Goal: Information Seeking & Learning: Check status

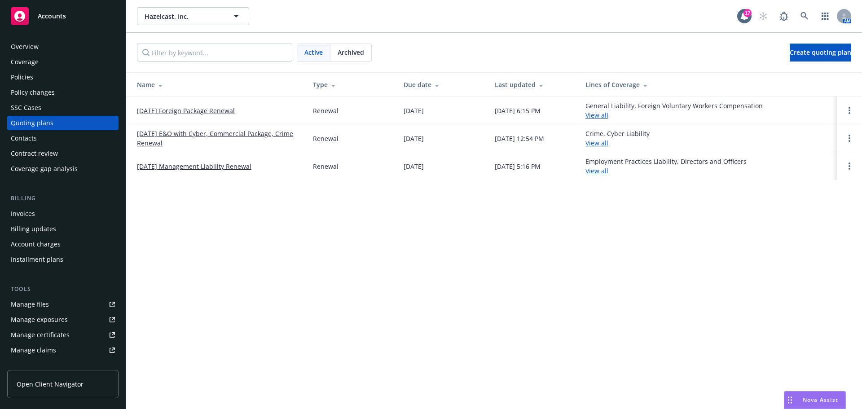
click at [25, 77] on div "Policies" at bounding box center [22, 77] width 22 height 14
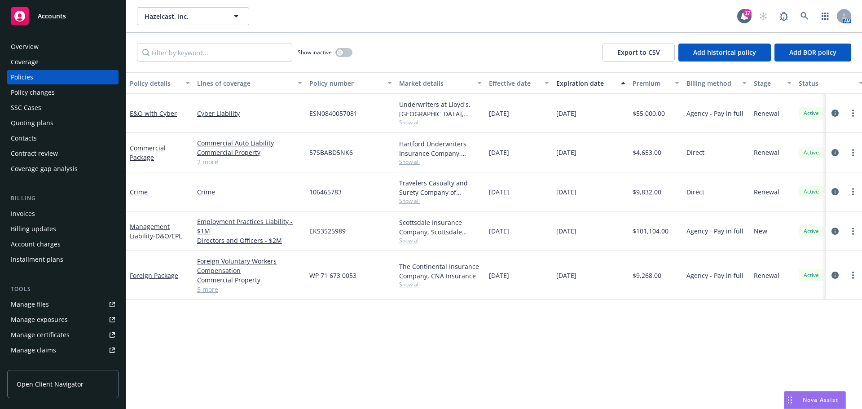
click at [30, 121] on div "Quoting plans" at bounding box center [32, 123] width 43 height 14
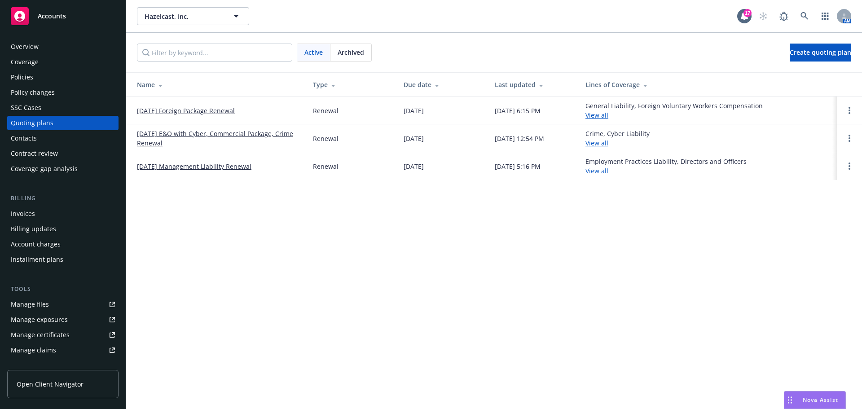
click at [197, 135] on link "08/21/25 E&O with Cyber, Commercial Package, Crime Renewal" at bounding box center [218, 138] width 162 height 19
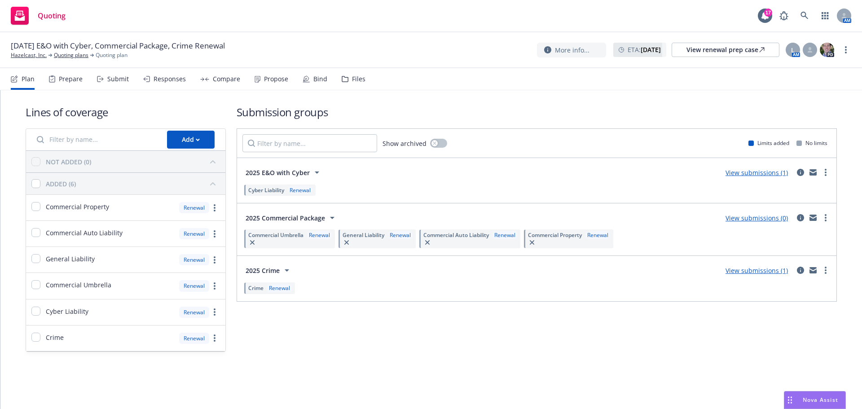
click at [114, 79] on div "Submit" at bounding box center [118, 78] width 22 height 7
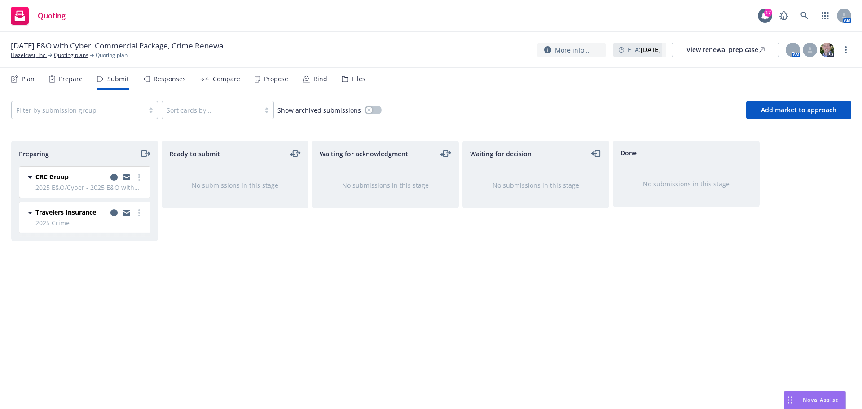
drag, startPoint x: 115, startPoint y: 214, endPoint x: 147, endPoint y: 224, distance: 33.2
click at [115, 214] on icon "copy logging email" at bounding box center [113, 212] width 7 height 7
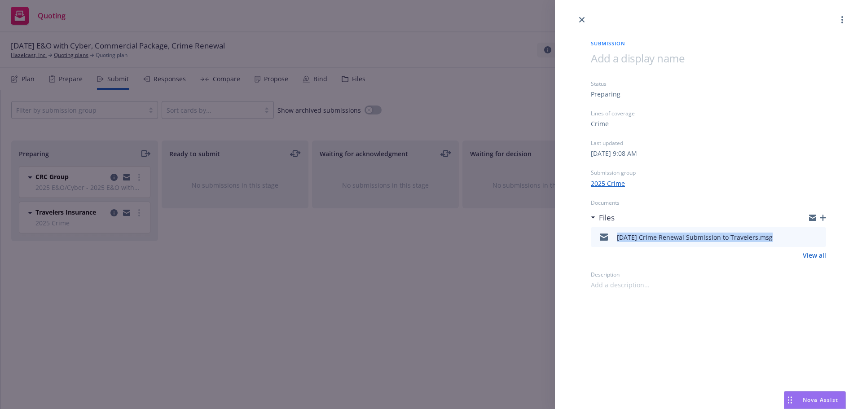
drag, startPoint x: 615, startPoint y: 237, endPoint x: 764, endPoint y: 240, distance: 149.1
click at [764, 240] on div "[DATE] Crime Renewal Submission to Travelers.msg" at bounding box center [683, 237] width 178 height 19
copy div "[DATE] Crime Renewal Submission to Travelers."
click at [826, 219] on div "Submission Status Preparing Lines of coverage Crime Last updated [DATE] 9:08 AM…" at bounding box center [708, 157] width 264 height 264
click at [826, 217] on div "Submission Status Preparing Lines of coverage Crime Last updated [DATE] 9:08 AM…" at bounding box center [708, 157] width 264 height 264
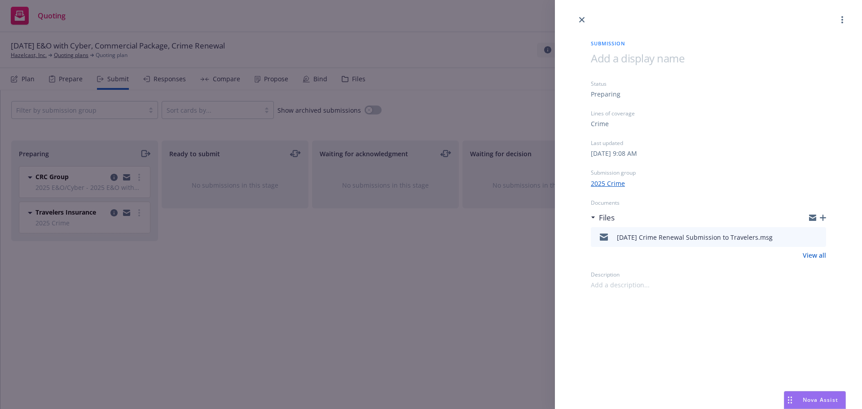
click at [822, 220] on icon "button" at bounding box center [823, 218] width 6 height 6
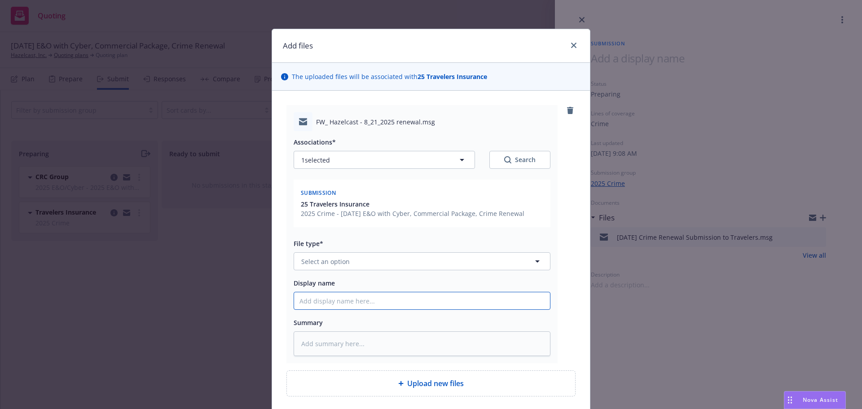
click at [302, 300] on input "Display name" at bounding box center [422, 300] width 256 height 17
type textarea "x"
type input "8"
type textarea "x"
type input "8/"
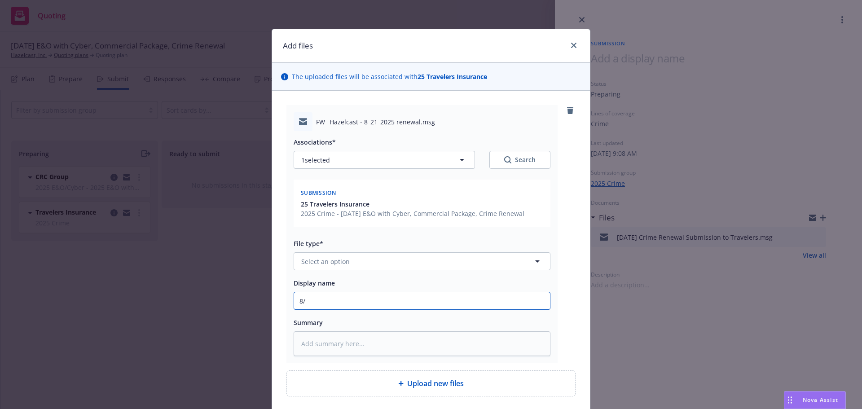
type textarea "x"
type input "8/1"
type textarea "x"
type input "8/1/"
type textarea "x"
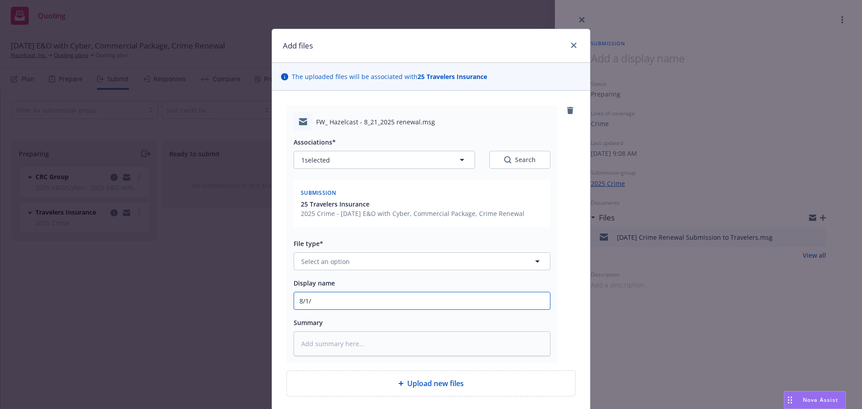
type input "8/1/2"
type textarea "x"
type input "[DATE]"
type textarea "x"
type input "8/1/202"
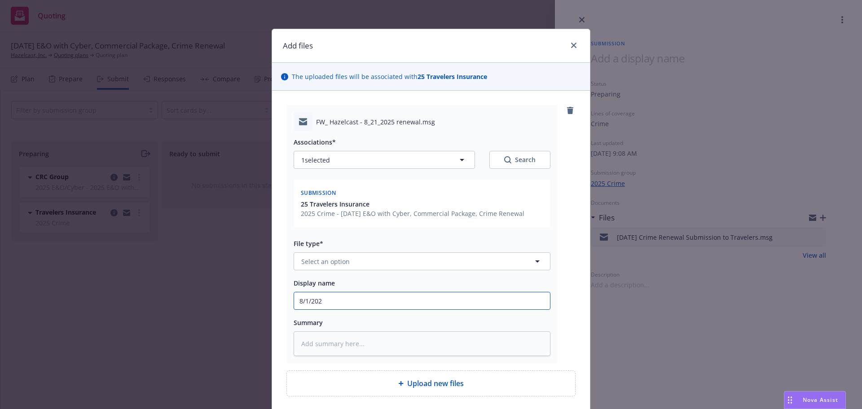
type textarea "x"
type input "[DATE]"
type textarea "x"
type input "[DATE]"
type textarea "x"
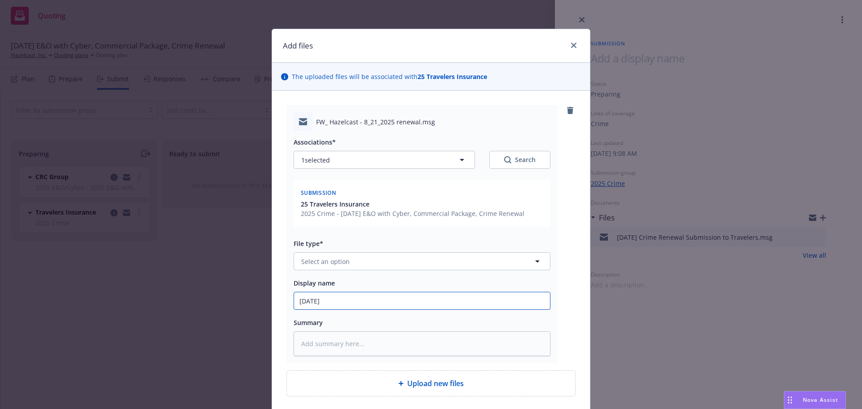
type input "[DATE] C"
type textarea "x"
type input "[DATE] Cr"
type textarea "x"
type input "[DATE] Cri"
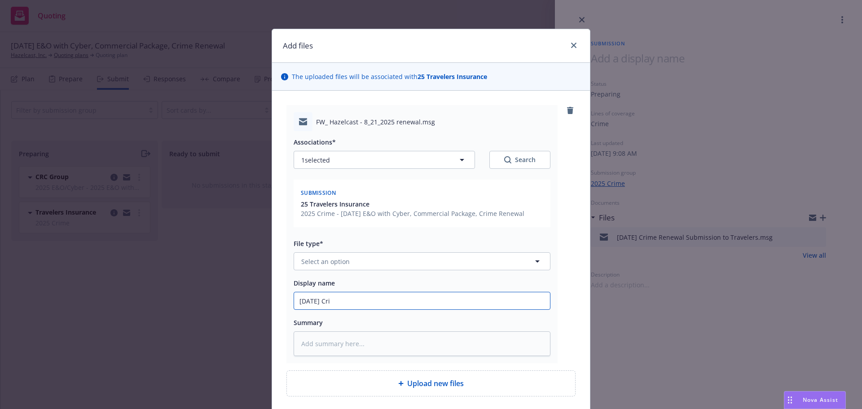
type textarea "x"
type input "[DATE] [PERSON_NAME]"
type textarea "x"
type input "[DATE] Crime"
type textarea "x"
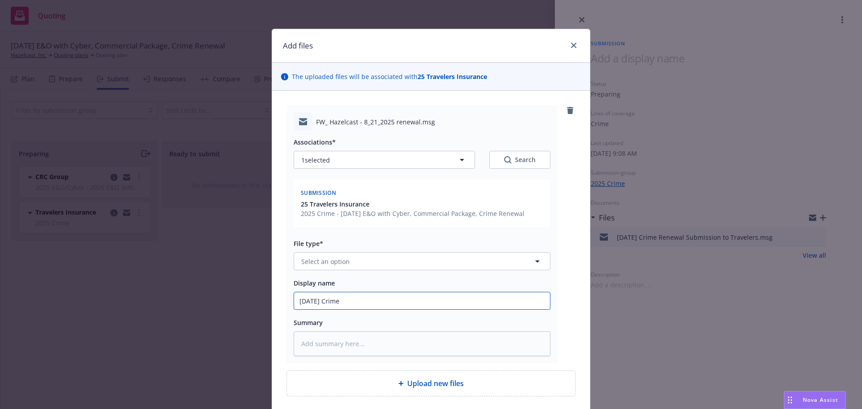
type input "[DATE] Crime"
type textarea "x"
type input "[DATE] Crime R"
type textarea "x"
type input "[DATE] Crime Re"
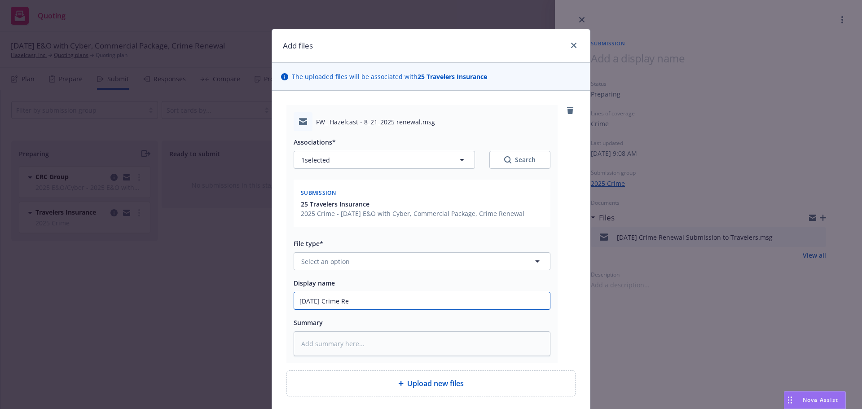
type textarea "x"
type input "[DATE] Crime Ren"
type textarea "x"
type input "[DATE] Crime [PERSON_NAME]"
type textarea "x"
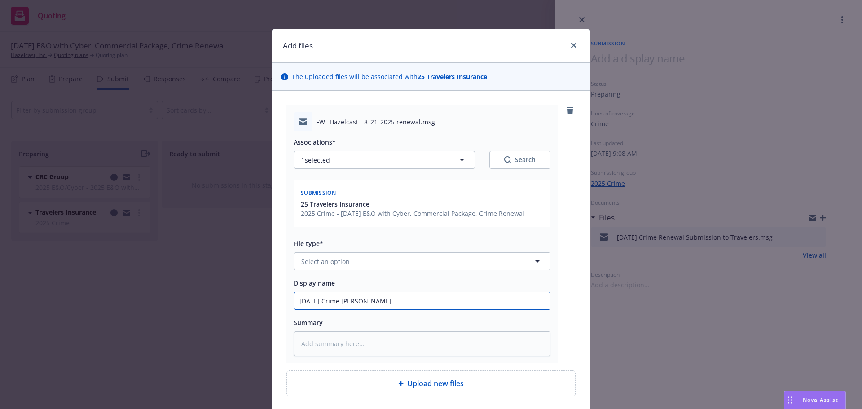
type input "[DATE] Crime Renew"
type textarea "x"
type input "[DATE] Crime Renewa"
type textarea "x"
type input "[DATE] Crime Renewal"
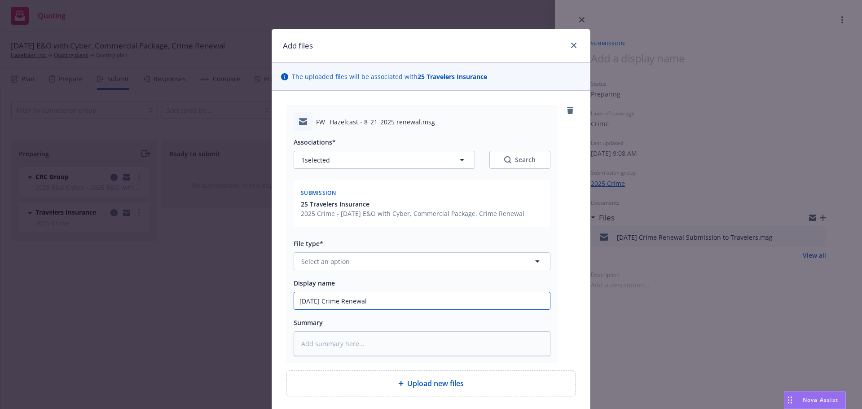
type textarea "x"
type input "[DATE] Crime Renewal"
type textarea "x"
type input "[DATE] Crime Renewal S"
type textarea "x"
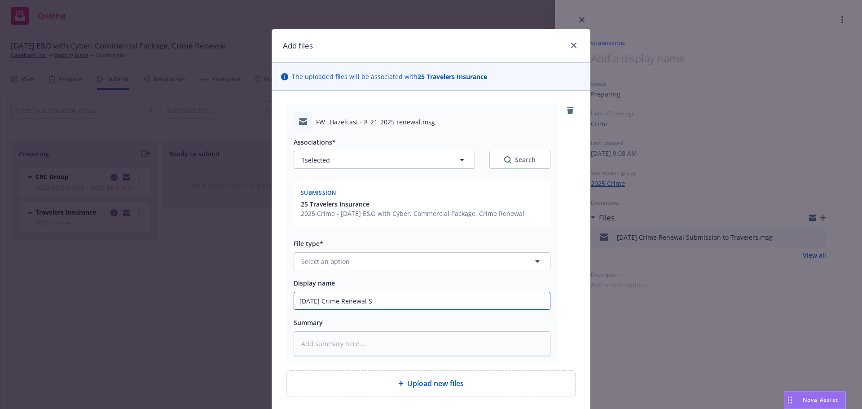
type input "[DATE] Crime Renewal Su"
type textarea "x"
type input "[DATE] Crime Renewal Sub"
type textarea "x"
type input "[DATE] Crime Renewal Subm"
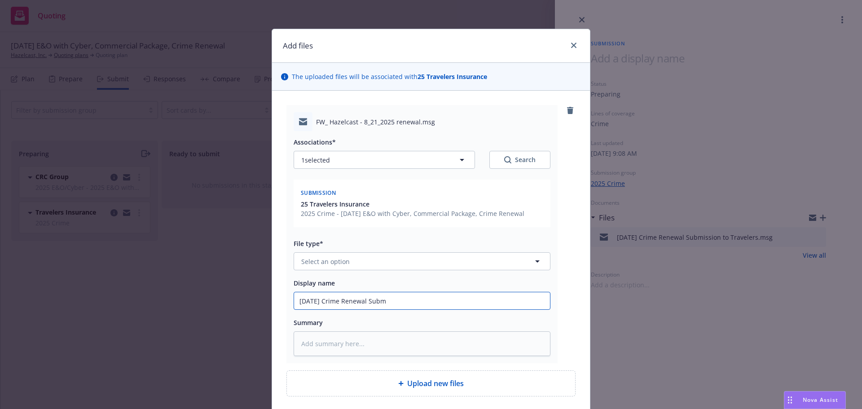
type textarea "x"
type input "[DATE] Crime Renewal Submi"
type textarea "x"
type input "[DATE] Crime Renewal Submis"
type textarea "x"
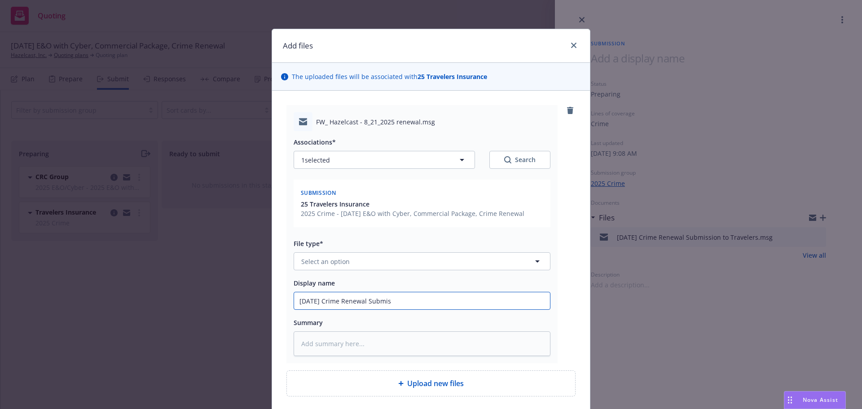
type input "[DATE] Crime Renewal Submiss"
type textarea "x"
type input "[DATE] Crime Renewal Submissi"
type textarea "x"
type input "[DATE] Crime Renewal Submissio"
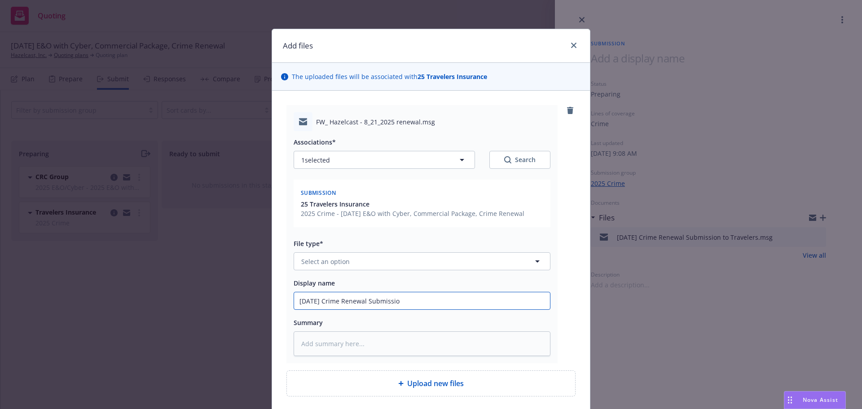
type textarea "x"
type input "[DATE] Crime Renewal Submission"
type textarea "x"
type input "[DATE] Crime Renewal Submission"
type textarea "x"
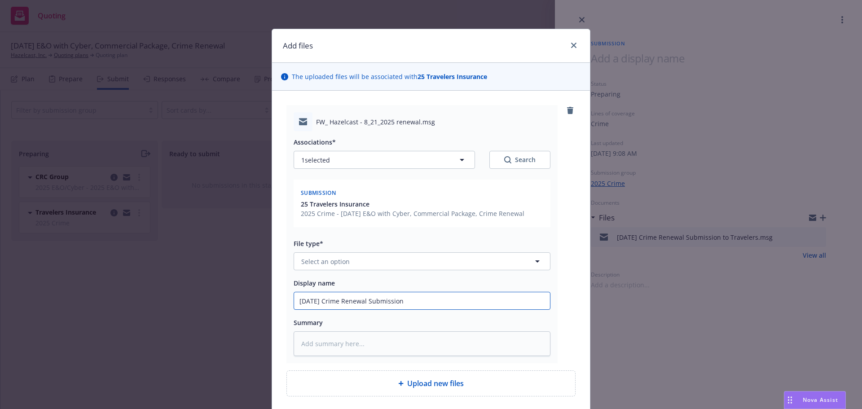
type input "[DATE] Crime Renewal Submission t"
type textarea "x"
type input "[DATE] Crime Renewal Submission to"
type textarea "x"
type input "[DATE] Crime Renewal Submission to"
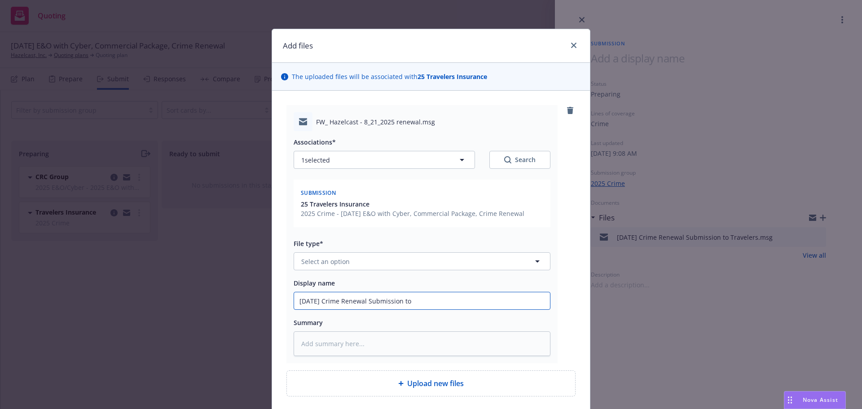
type textarea "x"
type input "[DATE] Crime Renewal Submission to T"
type textarea "x"
type input "[DATE] Crime Renewal Submission to Tr"
type textarea "x"
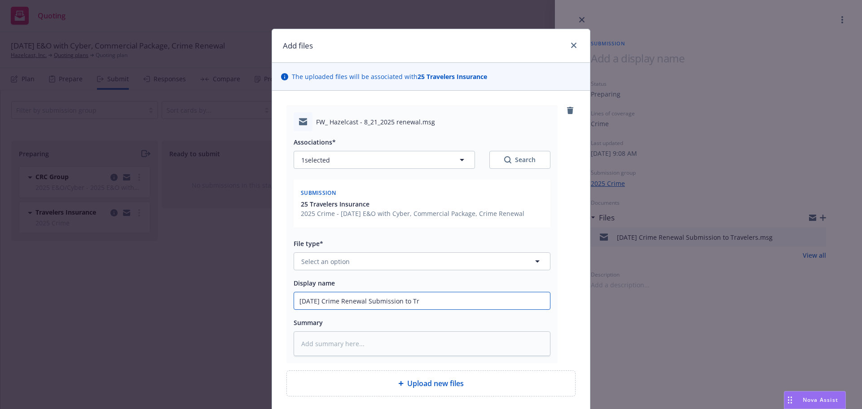
type input "[DATE] Crime Renewal Submission to Tra"
type textarea "x"
type input "[DATE] Crime Renewal Submission to Trav"
type textarea "x"
type input "[DATE] Crime Renewal Submission to Trave"
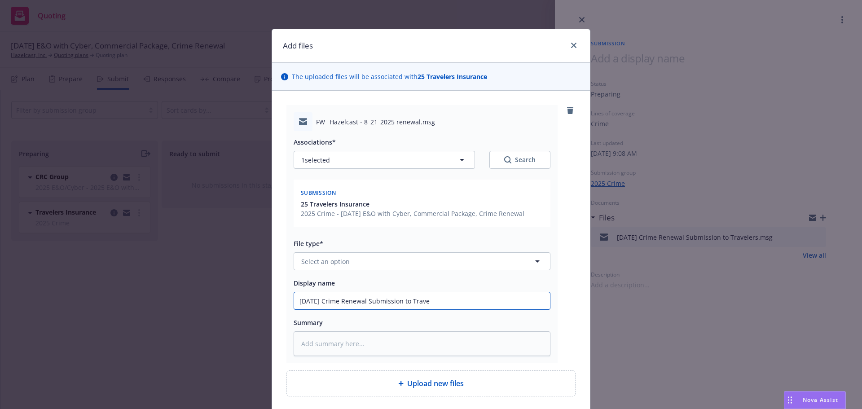
type textarea "x"
type input "[DATE] Crime Renewal Submission to Travee"
type textarea "x"
type input "[DATE] Crime Renewal Submission to Traveel"
type textarea "x"
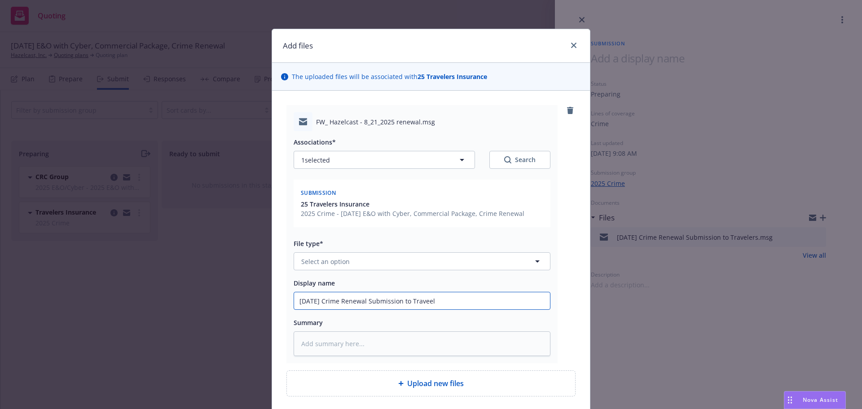
type input "[DATE] Crime Renewal Submission to Traveelr"
type textarea "x"
type input "[DATE] Crime Renewal Submission to Traveel"
type textarea "x"
type input "[DATE] Crime Renewal Submission to Travee"
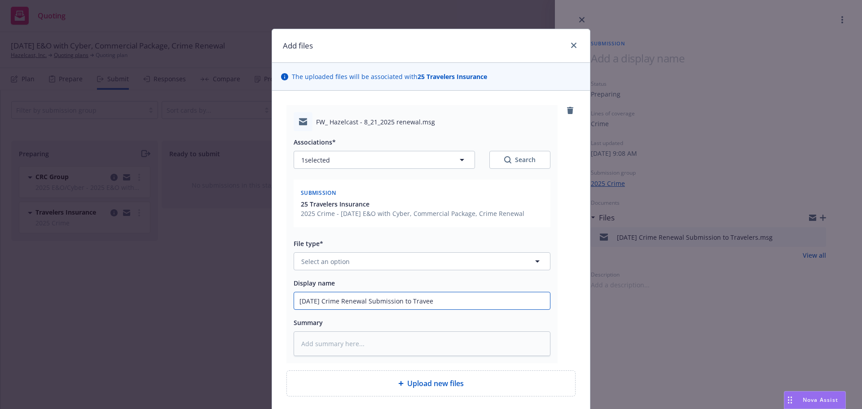
type textarea "x"
type input "[DATE] Crime Renewal Submission to Trave"
type textarea "x"
type input "[DATE] Crime Renewal Submission to Travele"
type textarea "x"
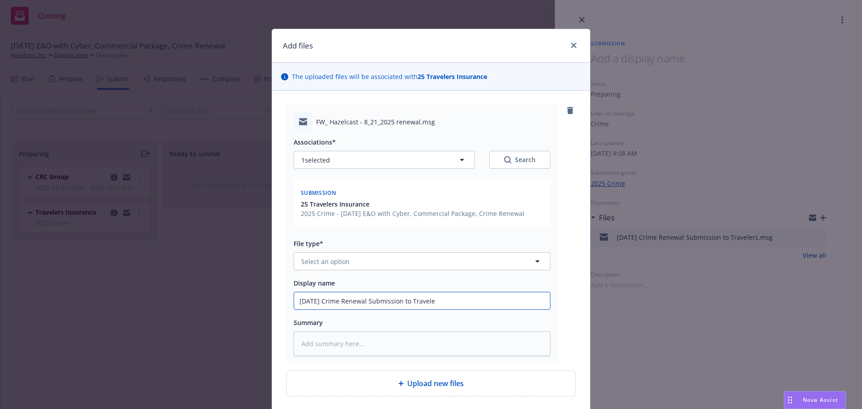
type input "[DATE] Crime Renewal Submission to Traveler"
type textarea "x"
type input "[DATE] Crime Renewal Submission to Travelers"
click at [334, 261] on span "Select an option" at bounding box center [325, 261] width 48 height 9
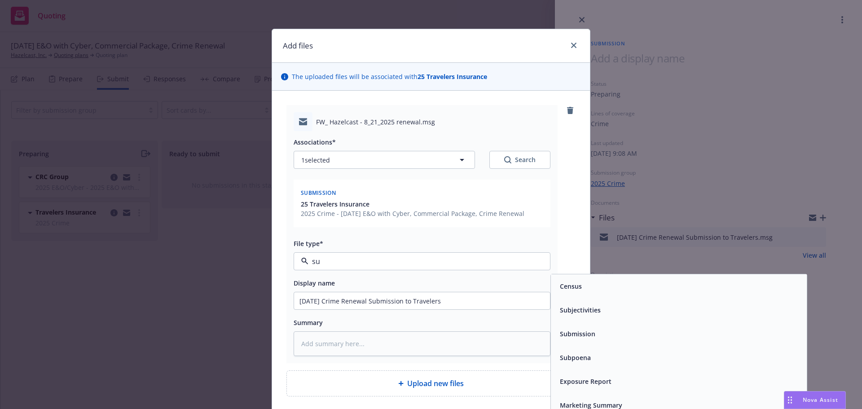
type input "sub"
click at [648, 308] on div "Submission" at bounding box center [678, 309] width 245 height 13
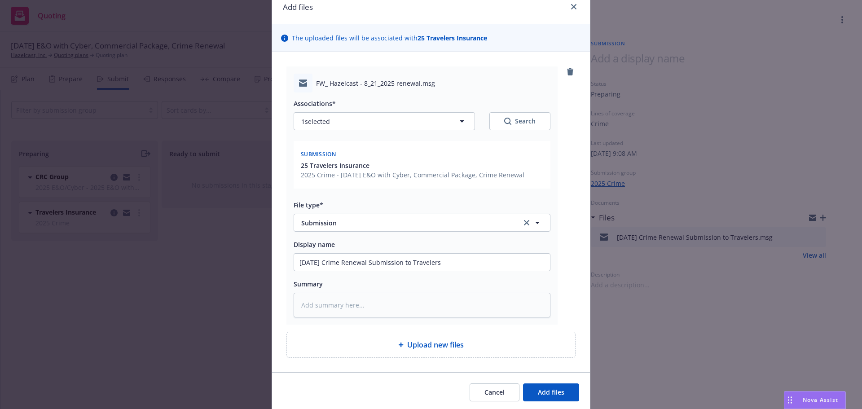
scroll to position [71, 0]
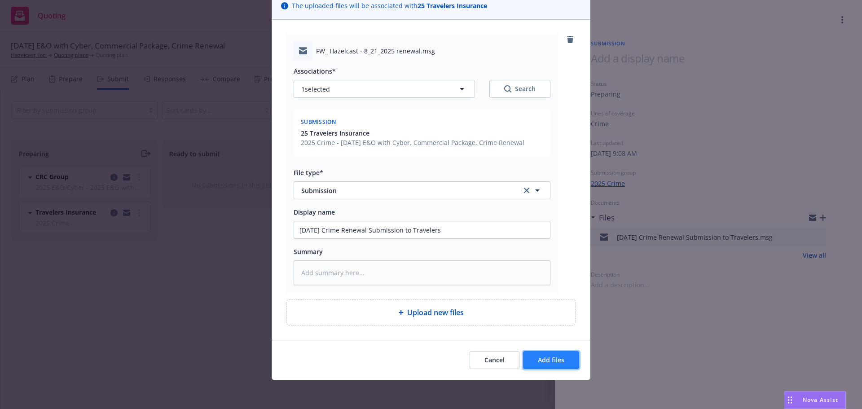
click at [558, 360] on span "Add files" at bounding box center [551, 360] width 26 height 9
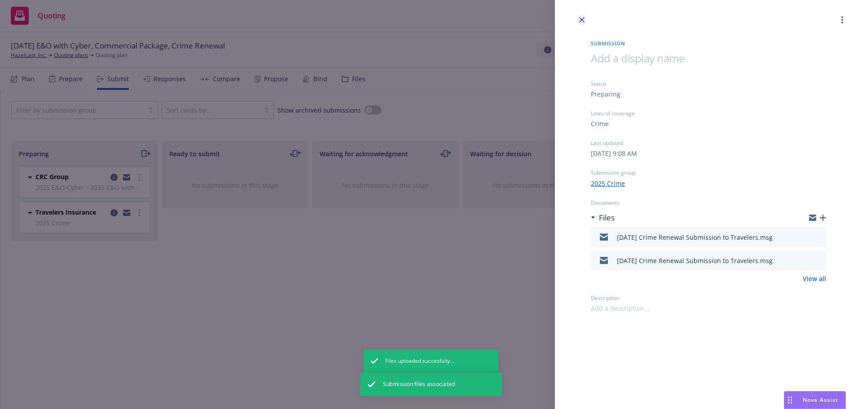
click at [580, 18] on icon "close" at bounding box center [581, 19] width 5 height 5
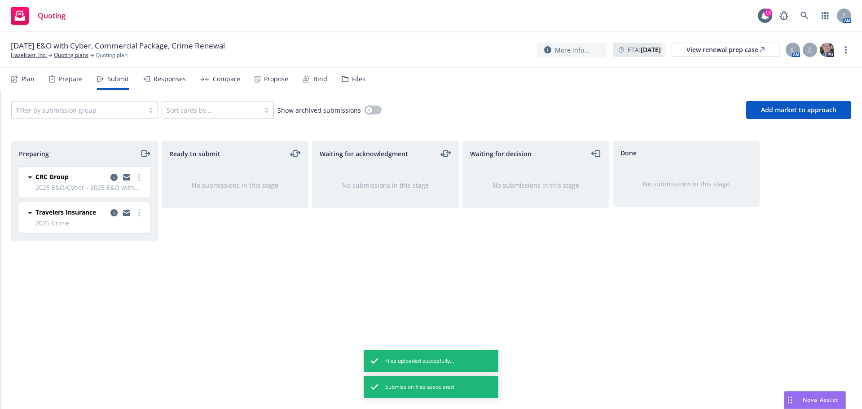
click at [352, 80] on div "Files" at bounding box center [358, 78] width 13 height 7
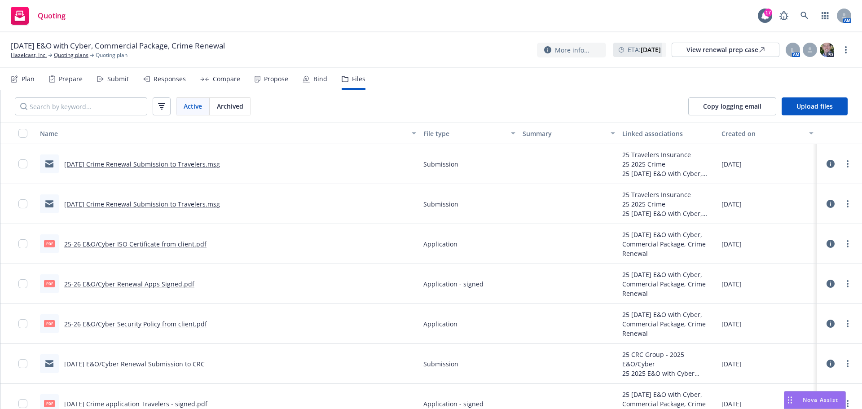
click at [842, 204] on link "more" at bounding box center [847, 203] width 11 height 11
click at [781, 223] on link "Archive" at bounding box center [800, 222] width 89 height 18
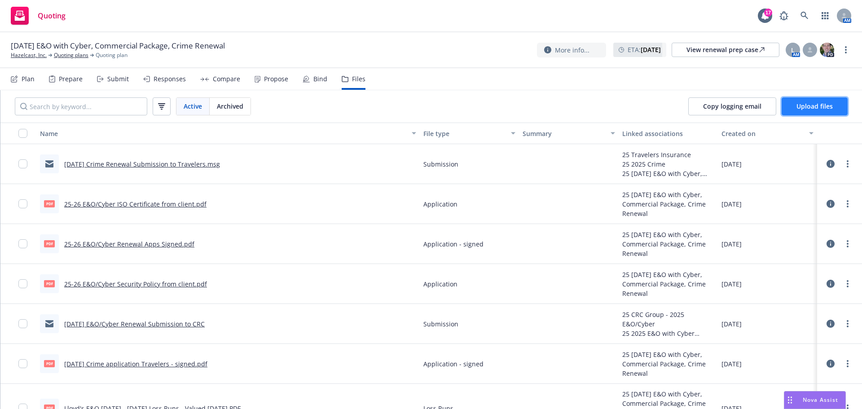
click at [828, 104] on span "Upload files" at bounding box center [814, 106] width 36 height 9
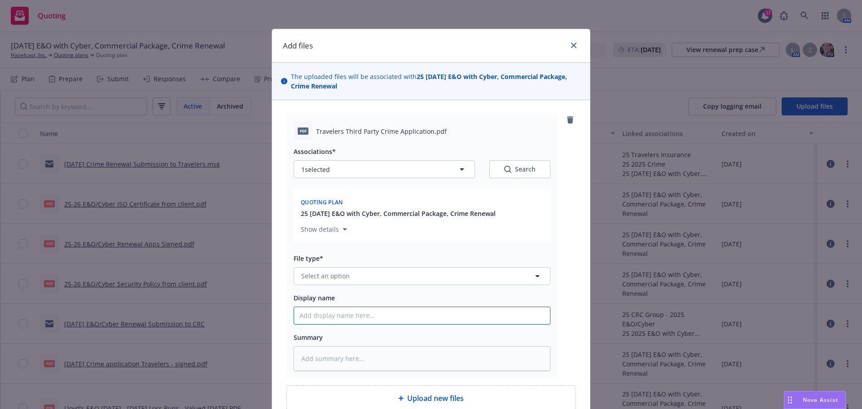
click at [311, 316] on input "Display name" at bounding box center [422, 315] width 256 height 17
type textarea "x"
type input "2"
type textarea "x"
type input "25"
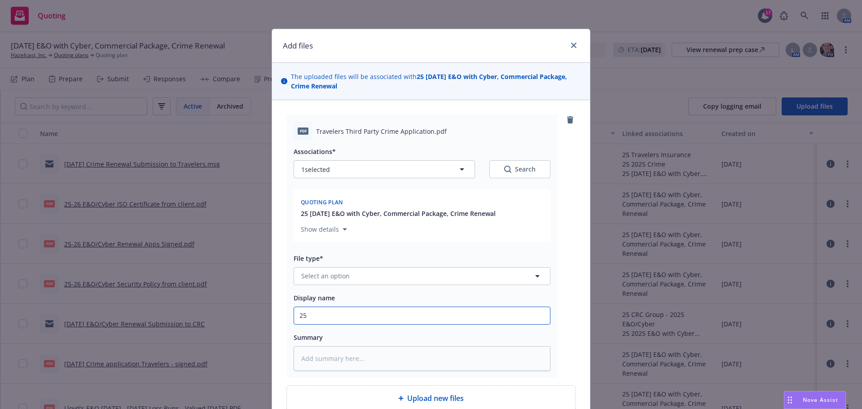
type textarea "x"
type input "25-"
type textarea "x"
type input "25-2"
type textarea "x"
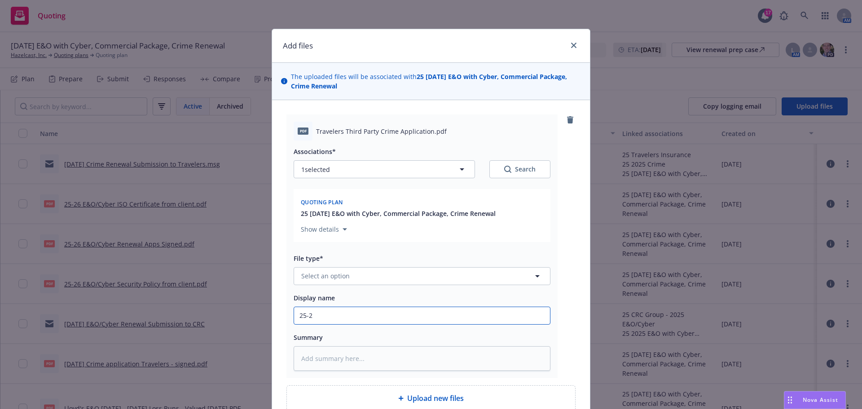
type input "25-26"
type textarea "x"
type input "25-26"
type textarea "x"
type input "25-26 C"
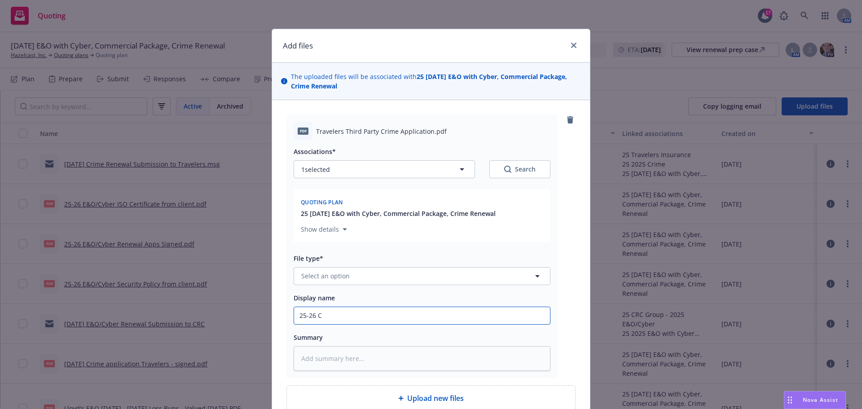
type textarea "x"
type input "25-26 Cr"
type textarea "x"
type input "25-26 Cri"
type textarea "x"
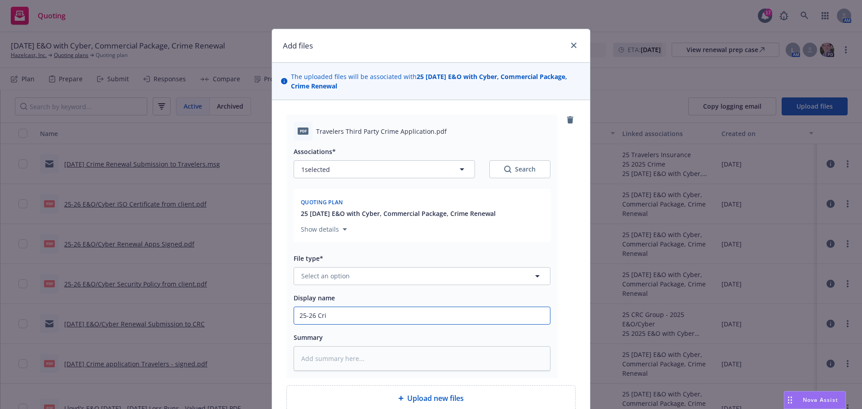
type input "25-26 Cr"
type textarea "x"
type input "25-26 C"
type textarea "x"
type input "25-26"
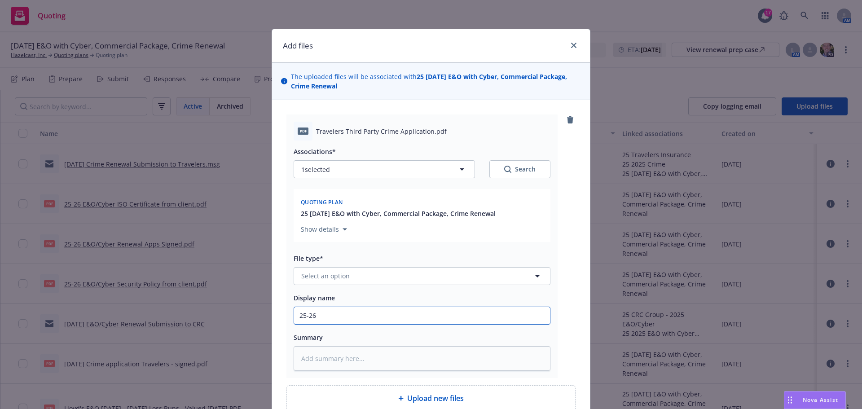
type textarea "x"
type input "25-26 T"
type textarea "x"
type input "25-26 Th"
type textarea "x"
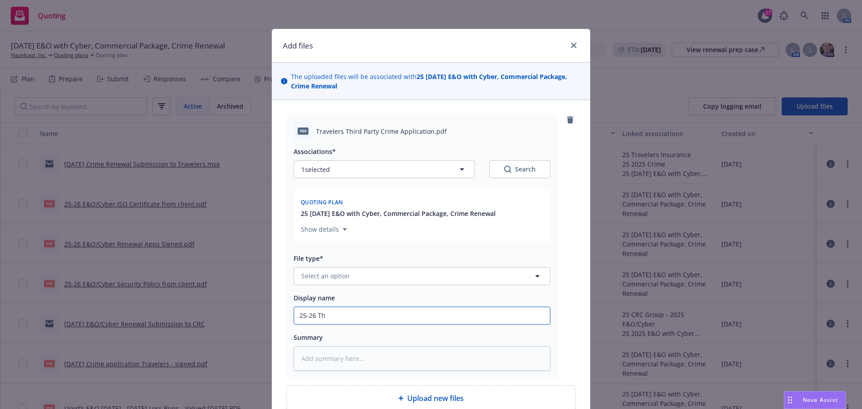
type input "25-26 Thi"
type textarea "x"
type input "25-26 Thir"
type textarea "x"
type input "25-26 Third"
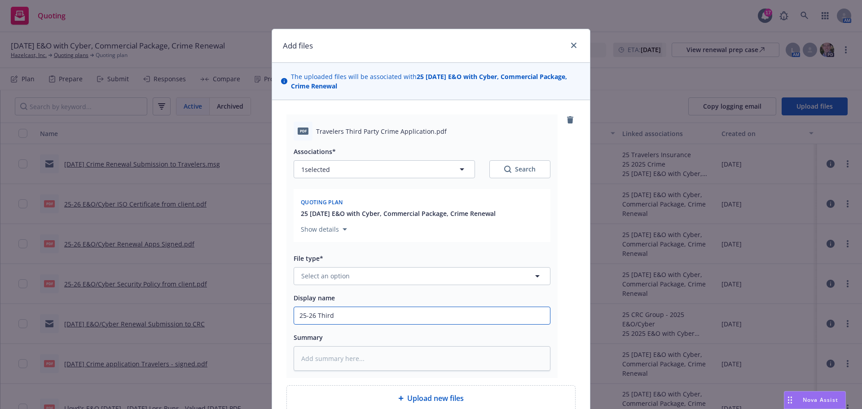
type textarea "x"
type input "25-26 Third"
type textarea "x"
type input "25-26 Third P"
type textarea "x"
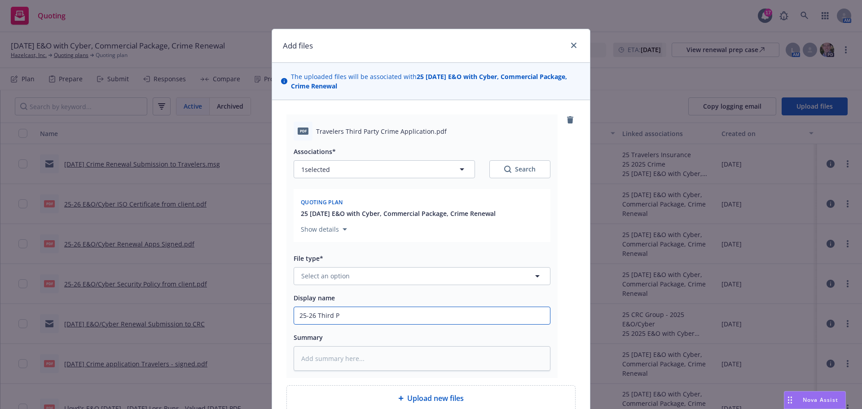
type input "25-26 Third Pa"
type textarea "x"
type input "25-26 Third Par"
type textarea "x"
type input "25-26 Third Part"
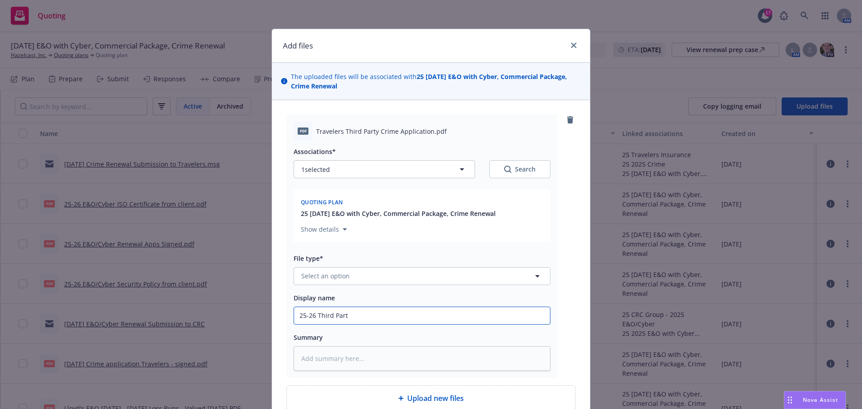
type textarea "x"
type input "25-26 Third Party"
type textarea "x"
type input "25-26 Third Party"
type textarea "x"
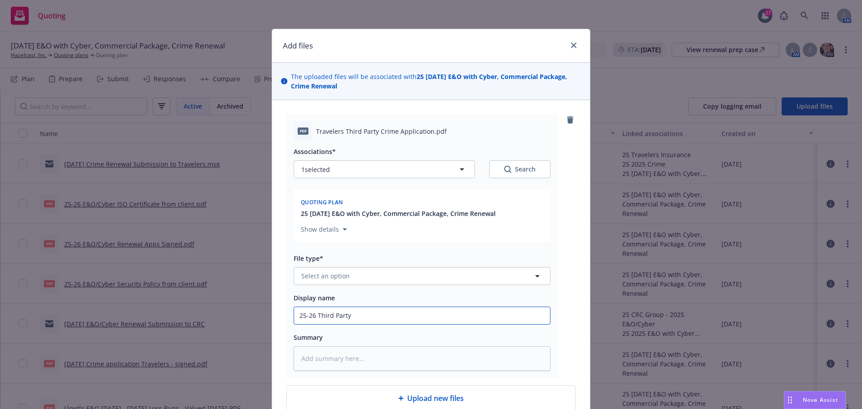
type input "25-26 Third Party C"
type textarea "x"
type input "25-26 Third Party Cr"
type textarea "x"
type input "25-26 Third Party Cri"
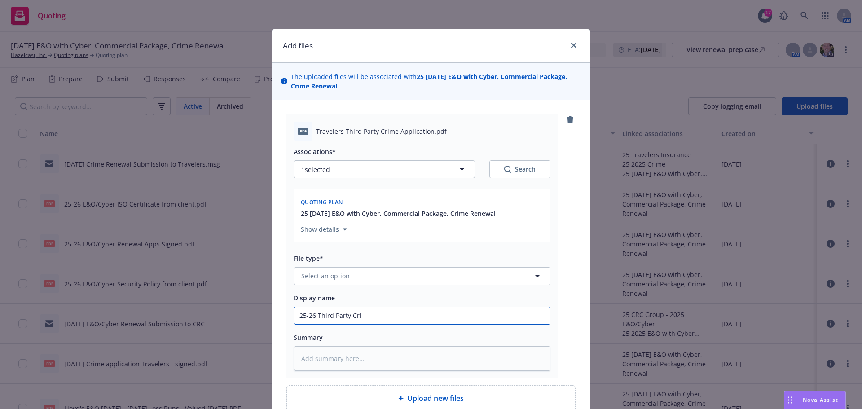
type textarea "x"
type input "25-26 Third Party [PERSON_NAME]"
type textarea "x"
type input "25-26 Third Party [PERSON_NAME]"
type textarea "x"
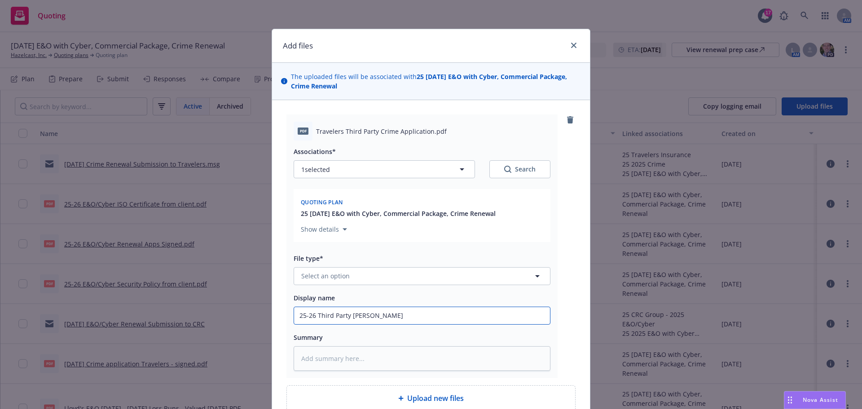
type input "25-26 Third Party [PERSON_NAME]"
type textarea "x"
type input "25-26 Third Party Crime"
type textarea "x"
type input "25-26 Third Party Crime"
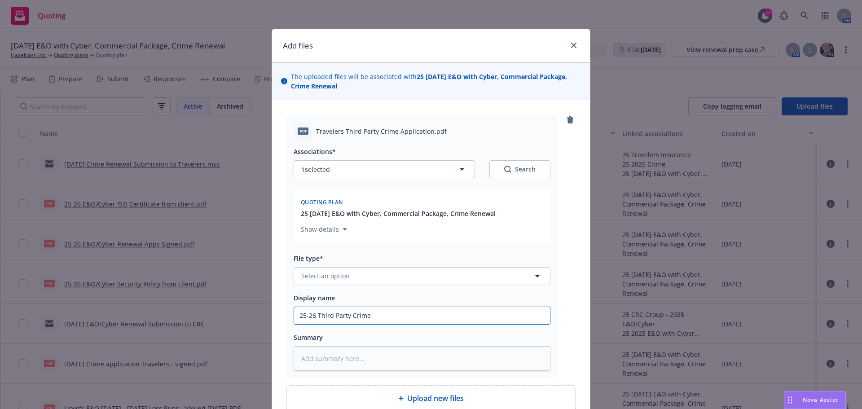
type textarea "x"
type input "25-26 Third Party Crime A"
type textarea "x"
type input "25-26 Third Party Crime Ap"
type textarea "x"
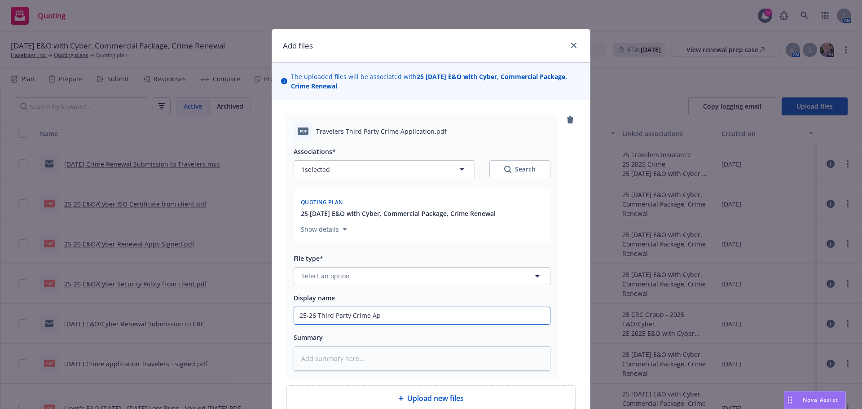
type input "25-26 Third Party Crime App"
type textarea "x"
type input "25-26 Third Party Crime Appl"
type textarea "x"
type input "25-26 Third Party Crime Appli"
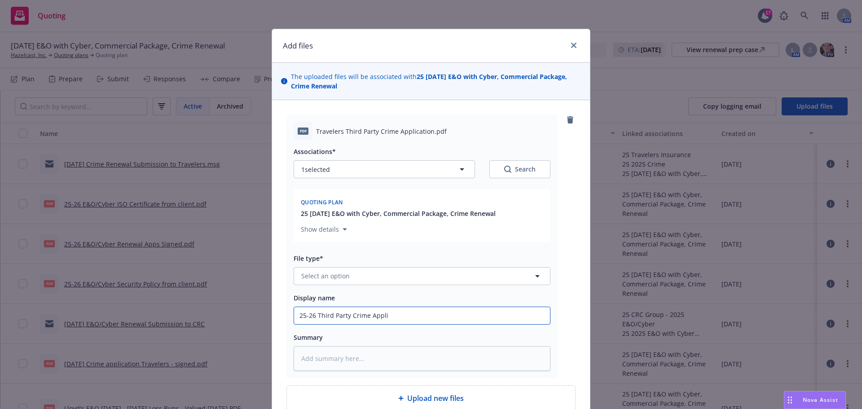
type textarea "x"
type input "25-26 Third Party Crime Applic"
type textarea "x"
type input "25-26 Third Party Crime Applica"
type textarea "x"
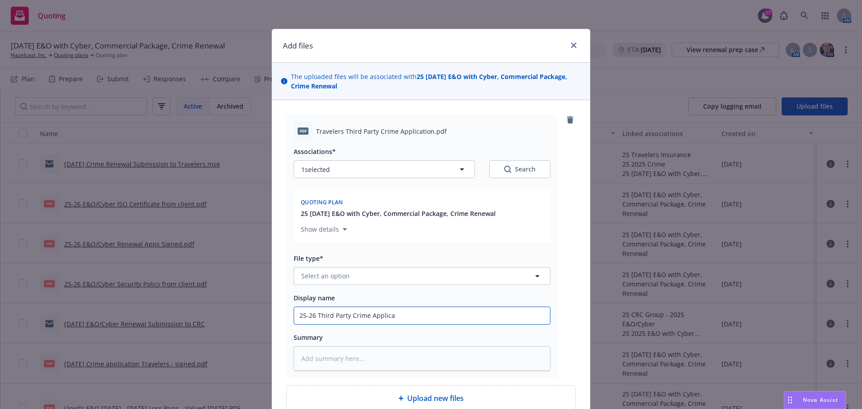
type input "25-26 Third Party Crime Applicat"
type textarea "x"
type input "25-26 Third Party Crime Applicati"
type textarea "x"
type input "25-26 Third Party Crime Applicatio"
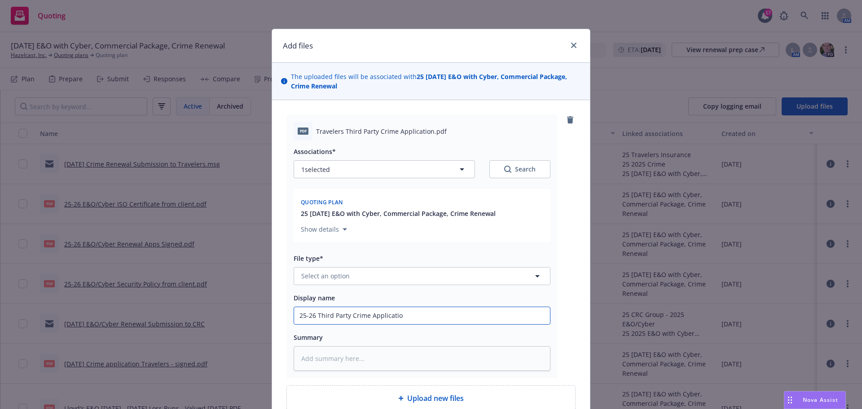
type textarea "x"
type input "25-26 Third Party Crime Application"
type textarea "x"
type input "25-26 Third Party Crime Application"
type textarea "x"
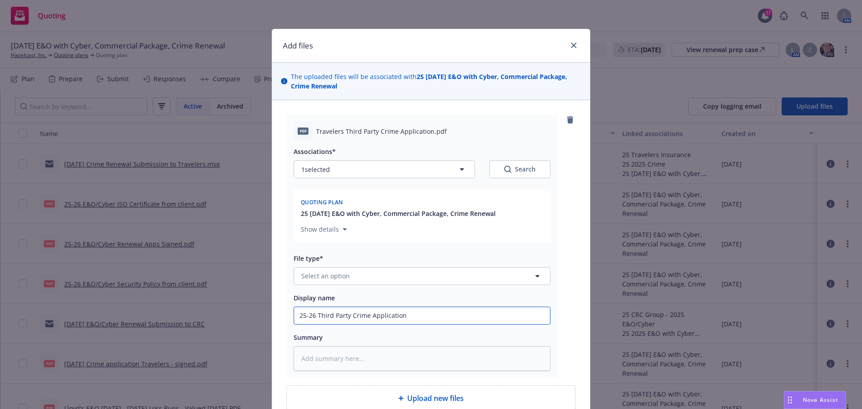
type input "25-26 Third Party Crime Application S"
type textarea "x"
type input "25-26 Third Party Crime Application Si"
type textarea "x"
type input "25-26 Third Party Crime Application Sig"
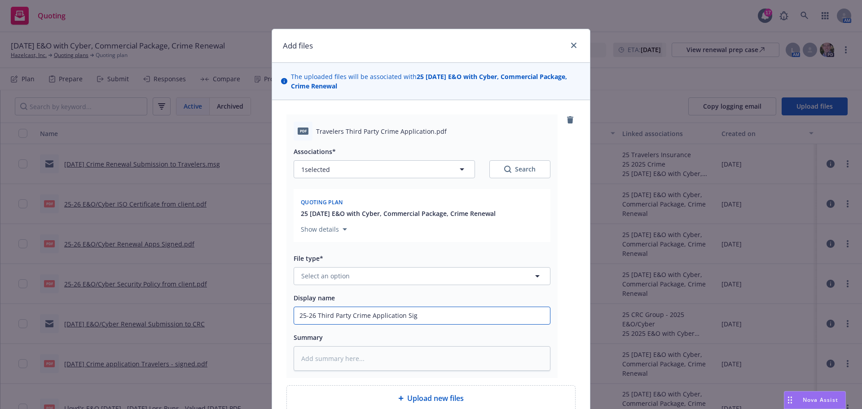
type textarea "x"
type input "25-26 Third Party Crime Application Si"
type textarea "x"
click at [413, 316] on input "25-26 Third Party Crime Application" at bounding box center [422, 315] width 256 height 17
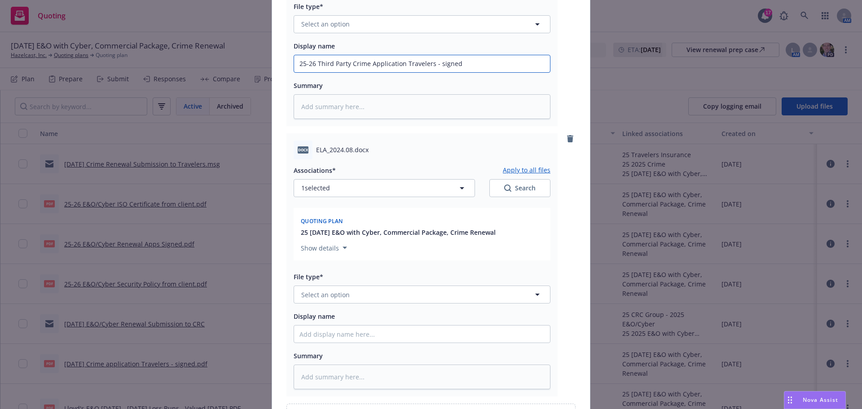
scroll to position [356, 0]
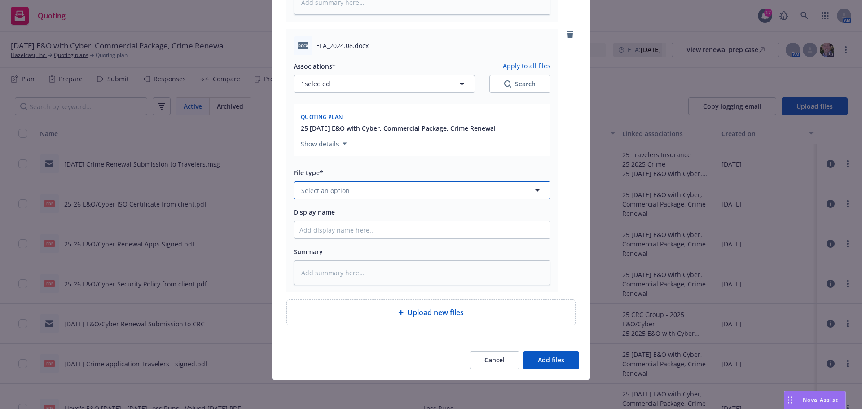
click at [338, 191] on span "Select an option" at bounding box center [325, 190] width 48 height 9
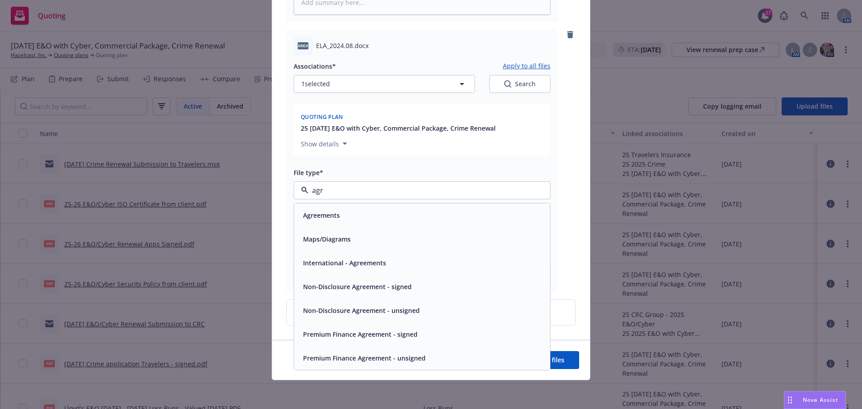
click at [330, 213] on span "Agreements" at bounding box center [321, 215] width 37 height 9
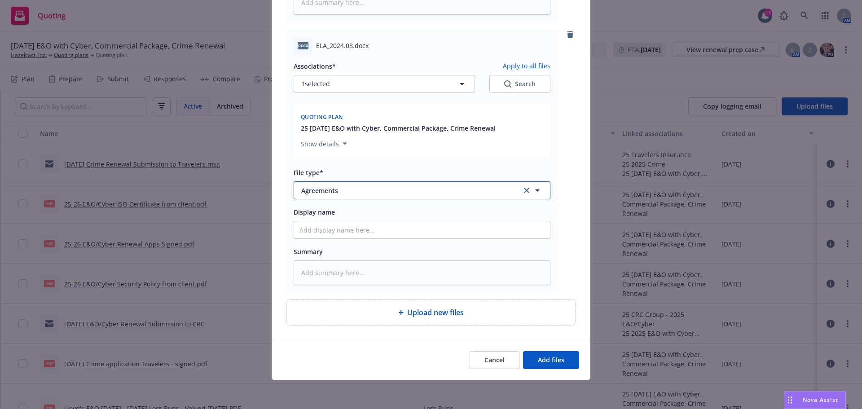
click at [347, 196] on button "Agreements" at bounding box center [422, 190] width 257 height 18
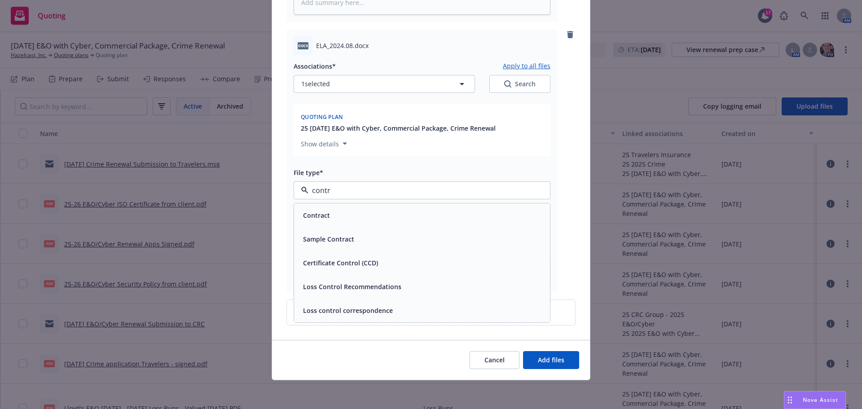
click at [330, 211] on div "Contract" at bounding box center [421, 215] width 245 height 13
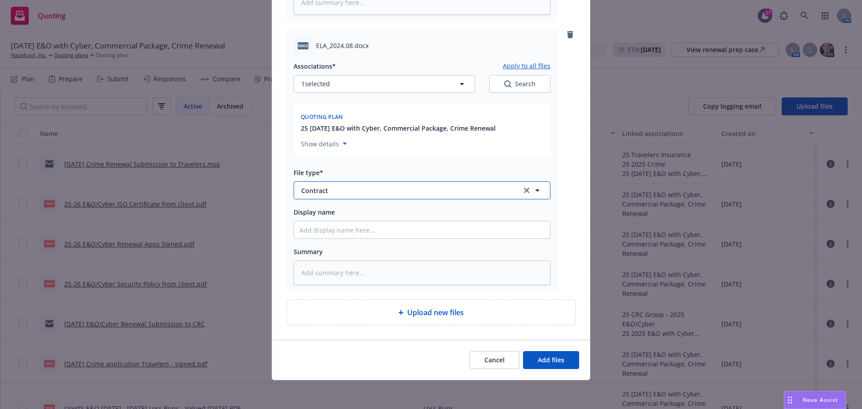
click at [360, 191] on span "Contract" at bounding box center [405, 190] width 208 height 9
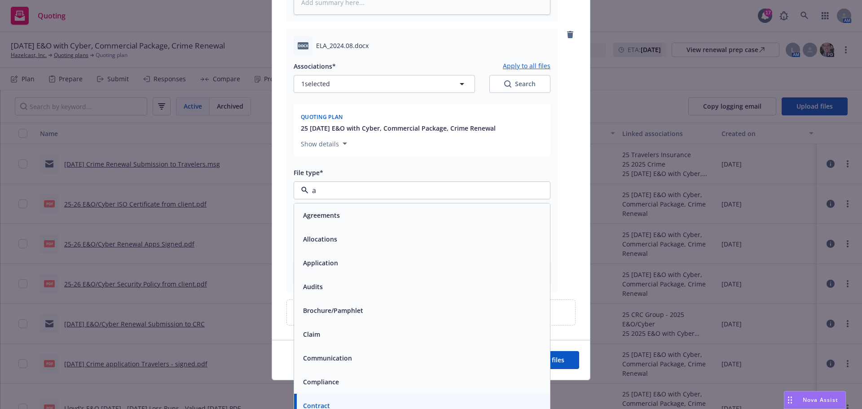
click at [328, 211] on span "Agreements" at bounding box center [321, 215] width 37 height 9
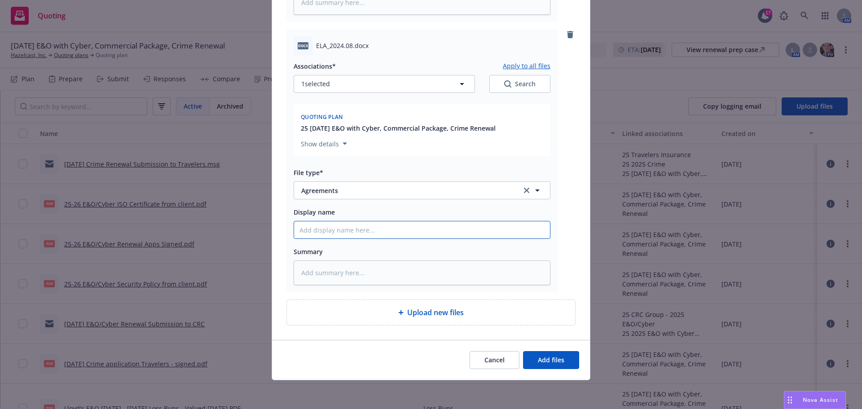
click at [551, 359] on span "Add files" at bounding box center [551, 360] width 26 height 9
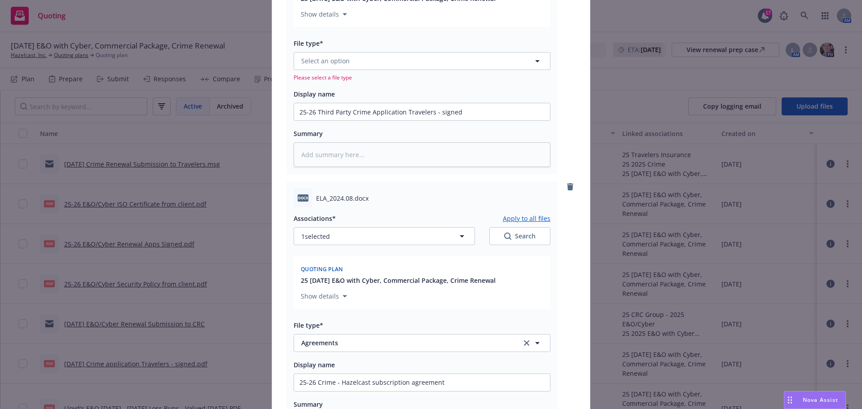
scroll to position [98, 0]
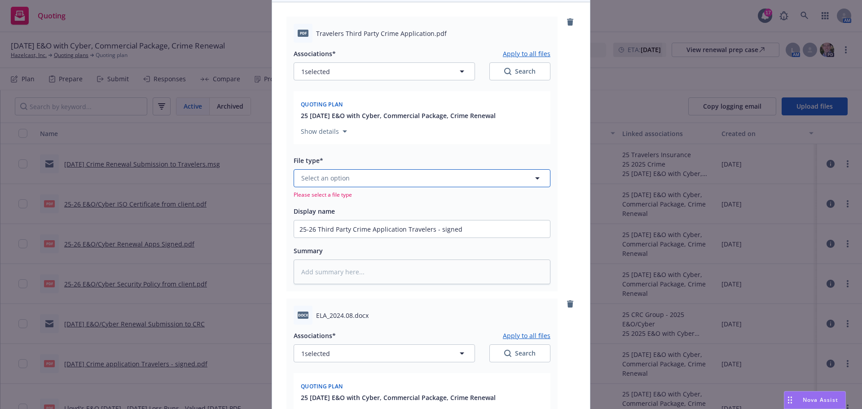
click at [368, 179] on button "Select an option" at bounding box center [422, 178] width 257 height 18
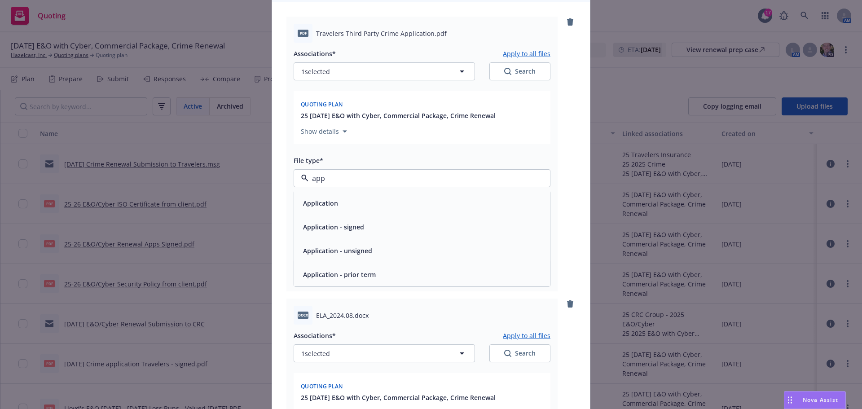
click at [351, 223] on span "Application - signed" at bounding box center [333, 226] width 61 height 9
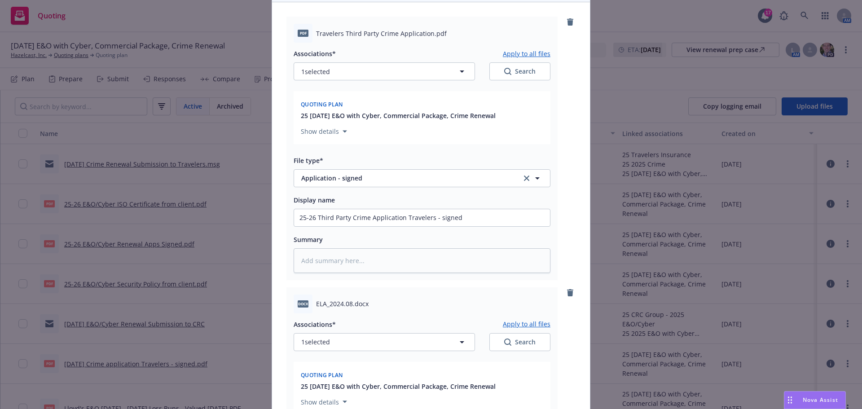
scroll to position [277, 0]
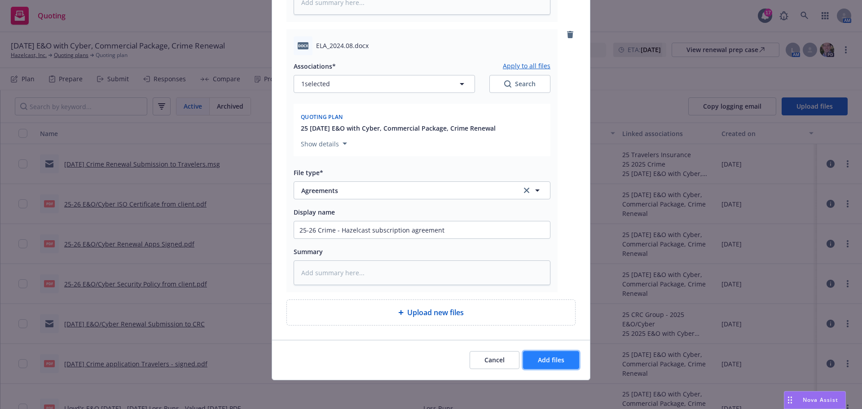
click at [547, 357] on span "Add files" at bounding box center [551, 360] width 26 height 9
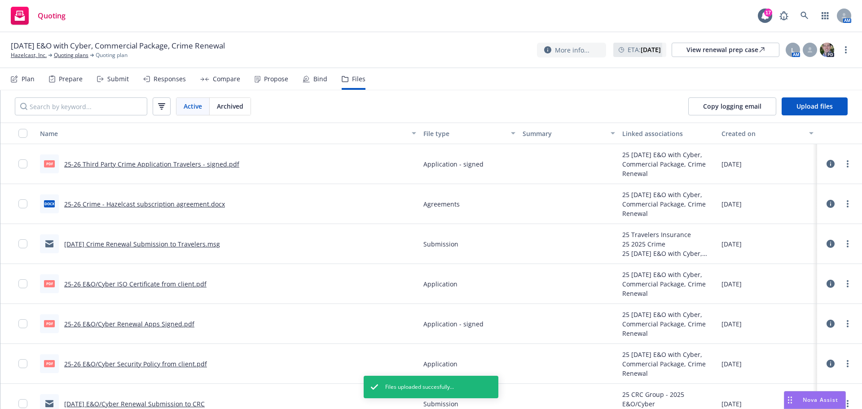
click at [111, 76] on div "Submit" at bounding box center [118, 78] width 22 height 7
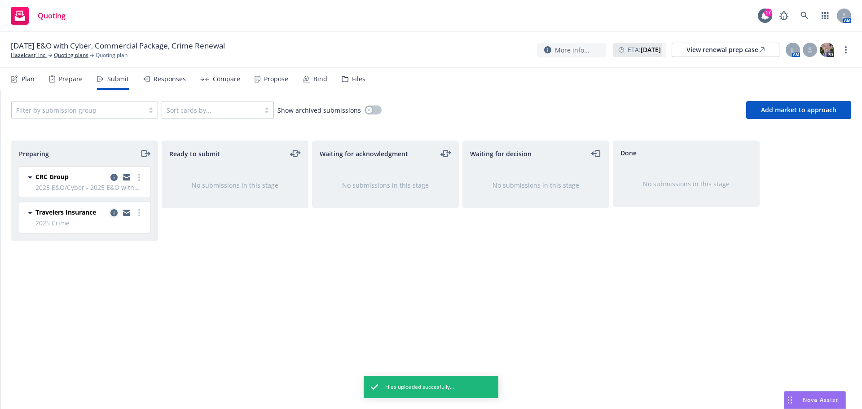
click at [114, 214] on icon "copy logging email" at bounding box center [113, 212] width 7 height 7
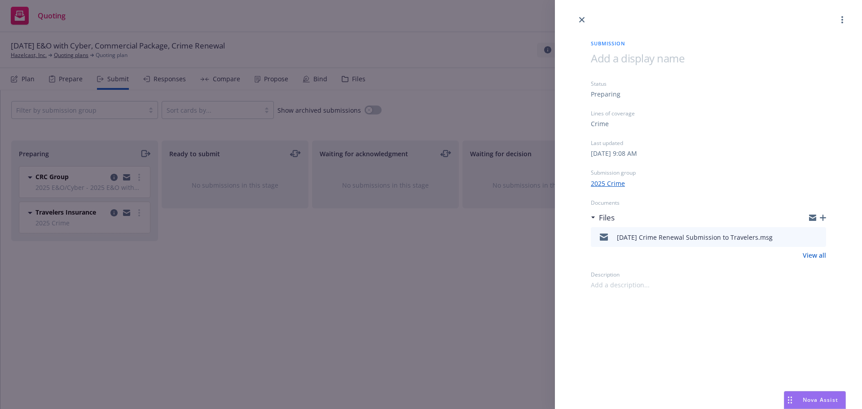
drag, startPoint x: 578, startPoint y: 16, endPoint x: 570, endPoint y: 19, distance: 8.7
click at [578, 16] on link "close" at bounding box center [581, 19] width 11 height 11
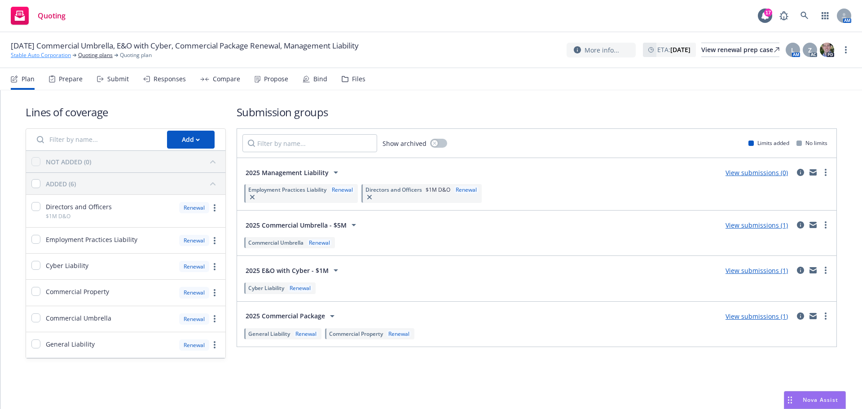
click at [44, 55] on link "Stable Auto Corporation" at bounding box center [41, 55] width 60 height 8
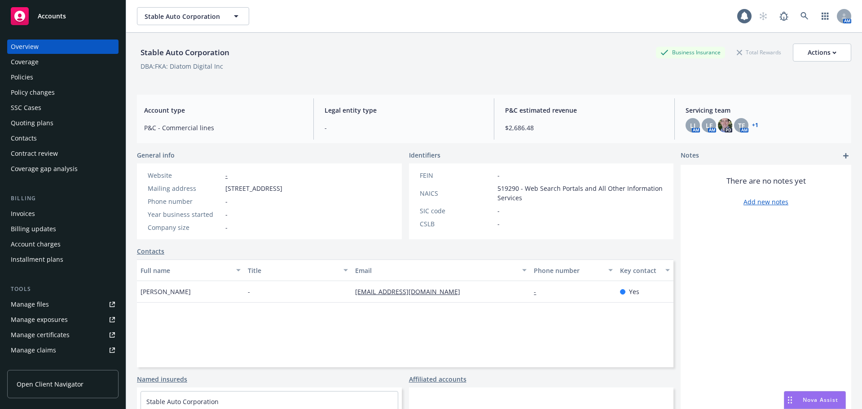
click at [29, 75] on div "Policies" at bounding box center [22, 77] width 22 height 14
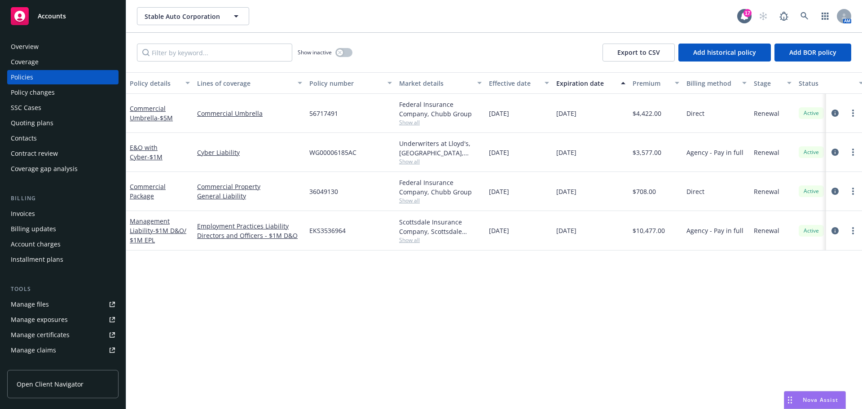
click at [418, 240] on span "Show all" at bounding box center [440, 240] width 83 height 8
click at [30, 121] on div "Quoting plans" at bounding box center [32, 123] width 43 height 14
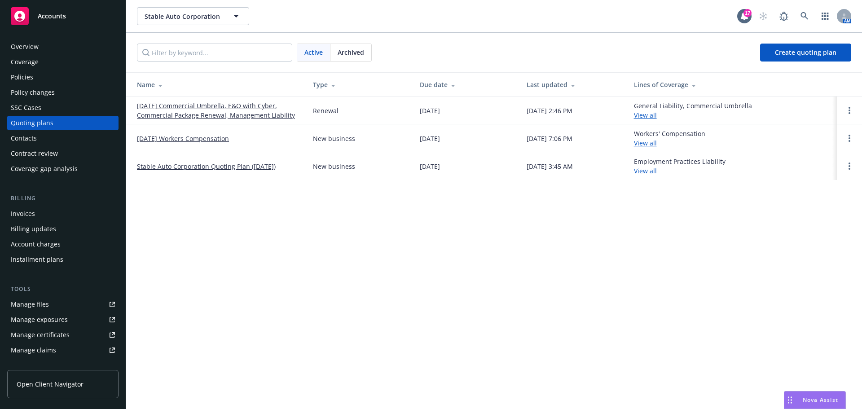
click at [211, 116] on link "09/30/25 Commercial Umbrella, E&O with Cyber, Commercial Package Renewal, Manag…" at bounding box center [218, 110] width 162 height 19
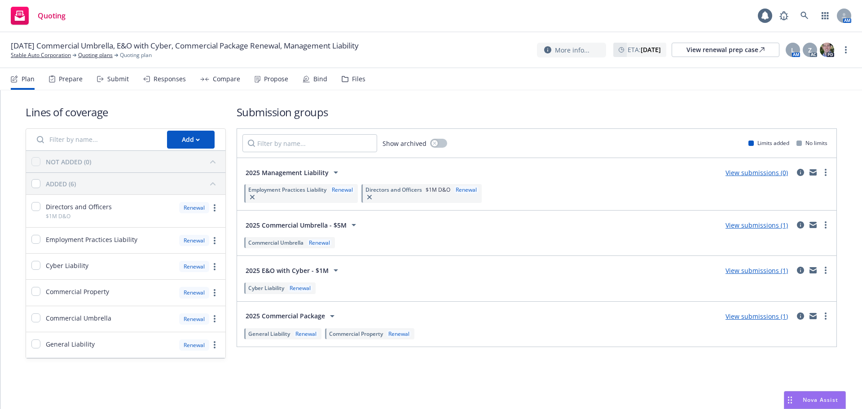
drag, startPoint x: 118, startPoint y: 78, endPoint x: 122, endPoint y: 80, distance: 5.2
click at [118, 78] on div "Submit" at bounding box center [118, 78] width 22 height 7
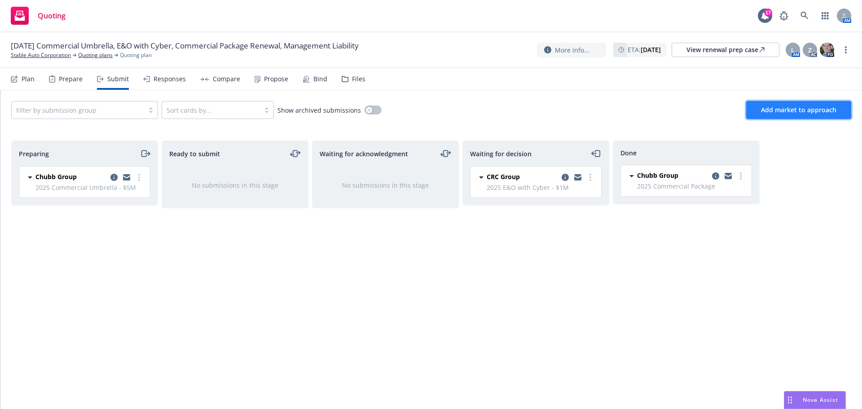
click at [795, 106] on span "Add market to approach" at bounding box center [798, 109] width 75 height 9
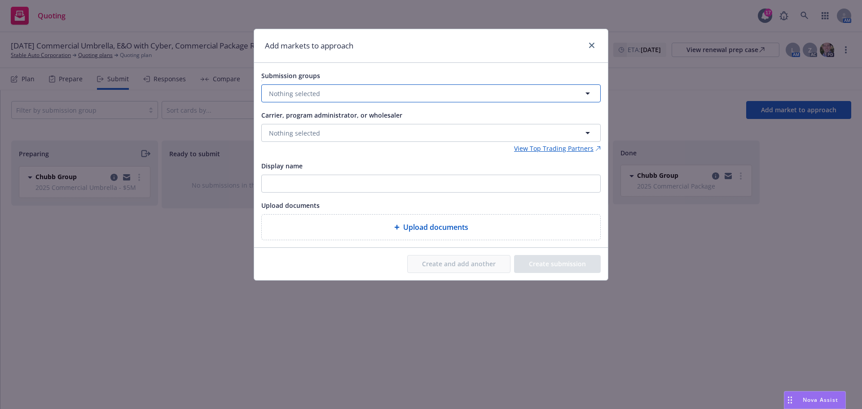
click at [302, 94] on span "Nothing selected" at bounding box center [294, 93] width 51 height 9
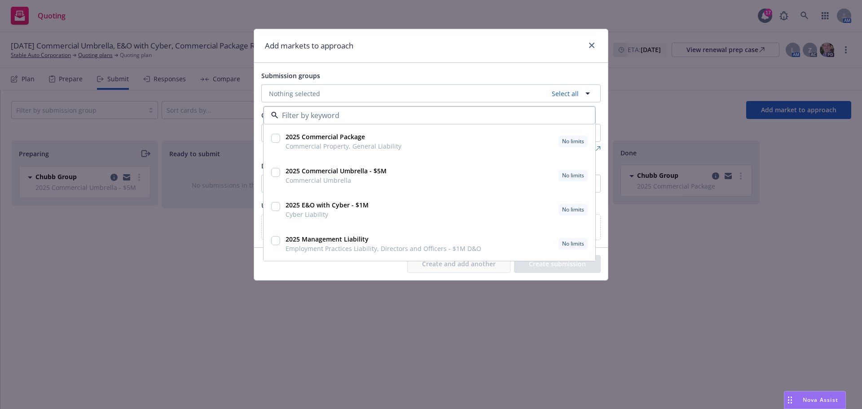
click at [270, 240] on div at bounding box center [275, 244] width 13 height 22
checkbox input "true"
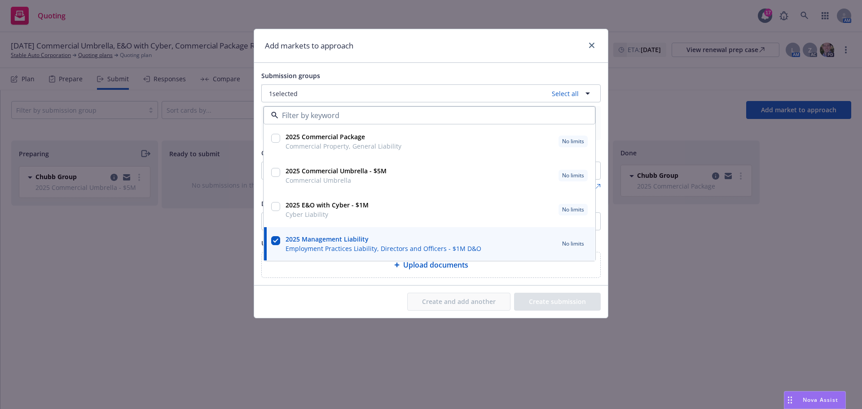
drag, startPoint x: 178, startPoint y: 264, endPoint x: 195, endPoint y: 258, distance: 18.6
click at [179, 264] on div "Add markets to approach Submission groups 1 selected Select all 2025 Commercial…" at bounding box center [431, 204] width 862 height 409
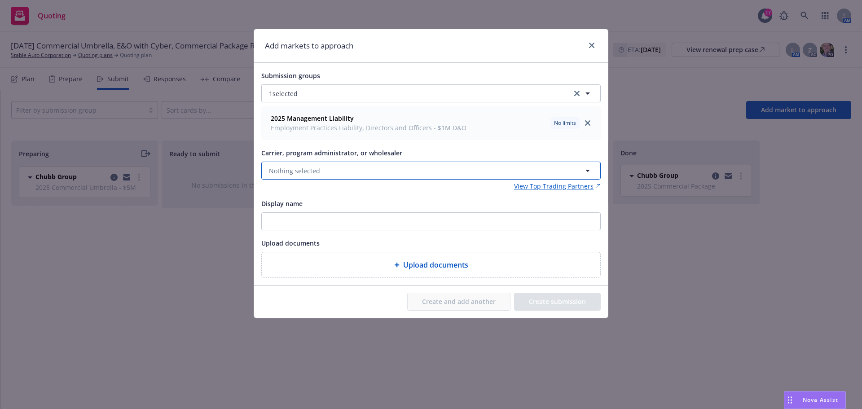
click at [292, 167] on span "Nothing selected" at bounding box center [294, 170] width 51 height 9
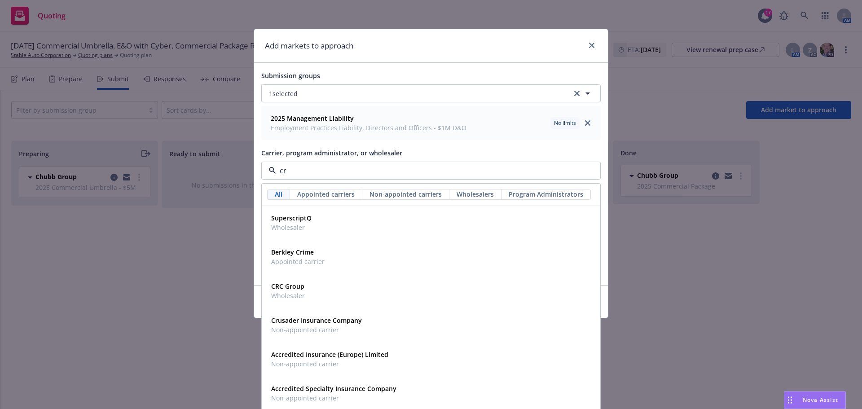
type input "crc"
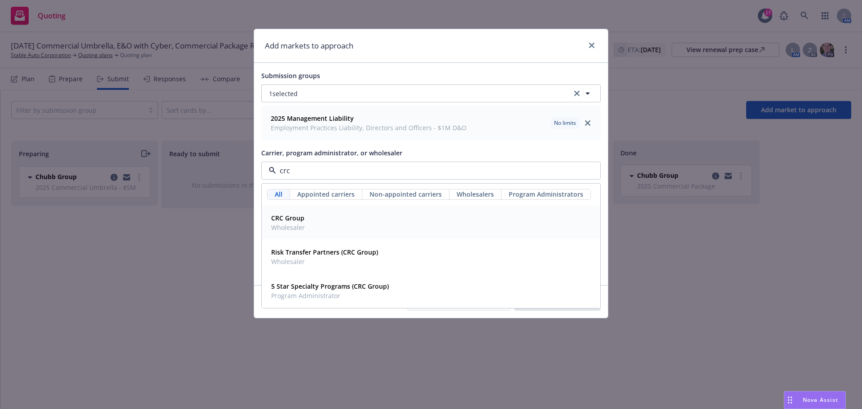
drag, startPoint x: 291, startPoint y: 231, endPoint x: 291, endPoint y: 217, distance: 13.5
click at [291, 225] on span "Wholesaler" at bounding box center [288, 227] width 34 height 9
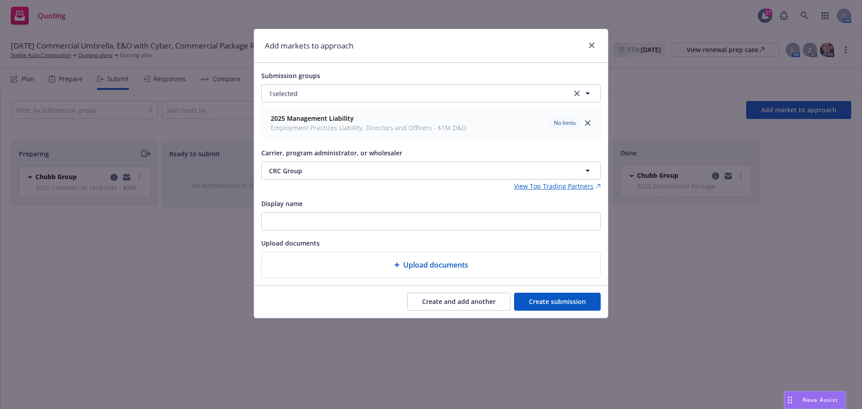
drag, startPoint x: 556, startPoint y: 302, endPoint x: 422, endPoint y: 308, distance: 133.9
click at [555, 303] on button "Create submission" at bounding box center [557, 302] width 87 height 18
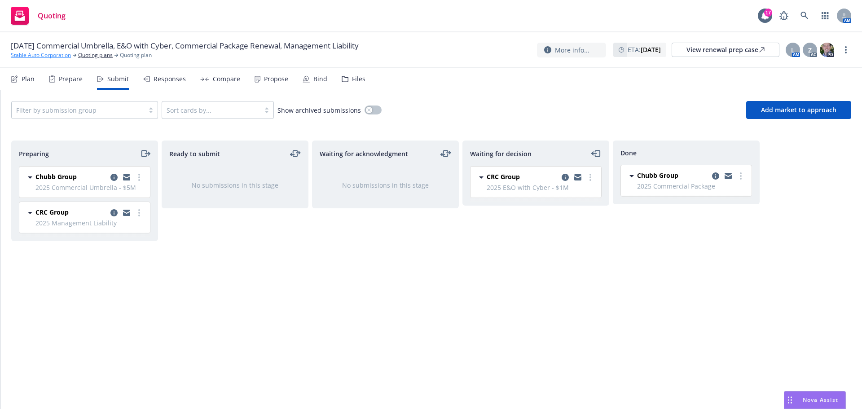
click at [33, 57] on link "Stable Auto Corporation" at bounding box center [41, 55] width 60 height 8
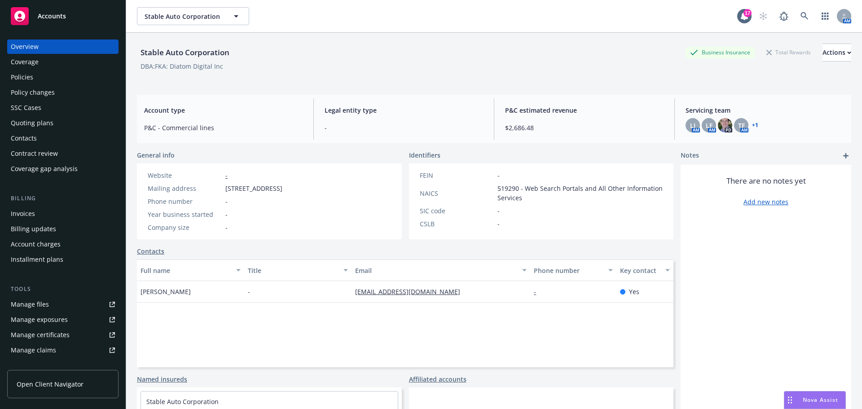
click at [28, 76] on div "Policies" at bounding box center [22, 77] width 22 height 14
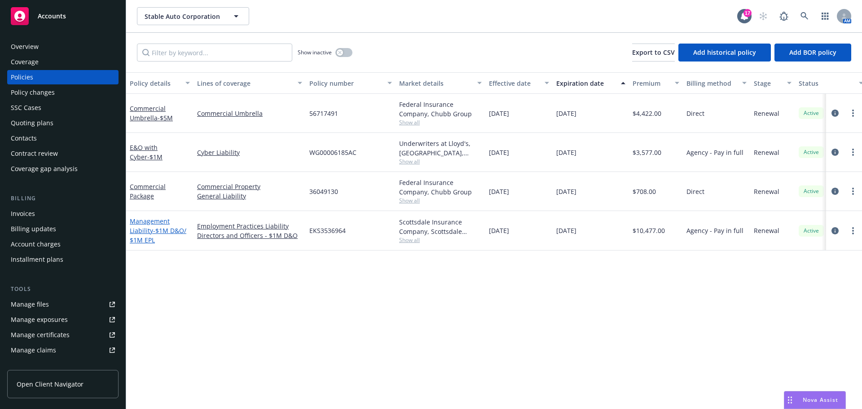
click at [158, 228] on span "- $1M D&O/ $1M EPL" at bounding box center [158, 235] width 57 height 18
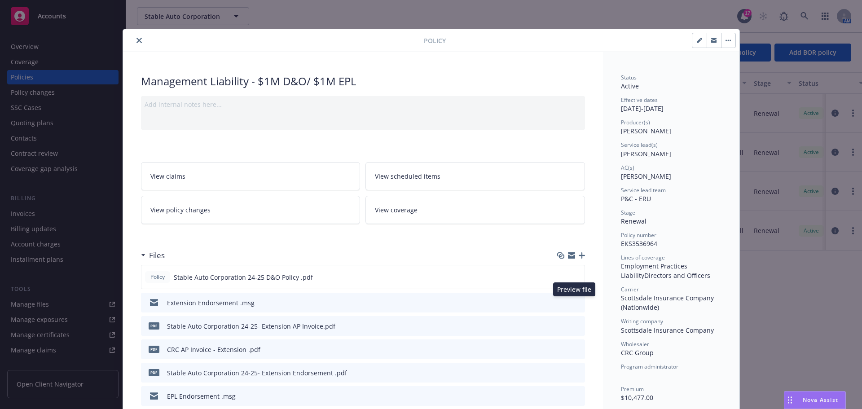
click at [572, 301] on icon "preview file" at bounding box center [576, 302] width 8 height 6
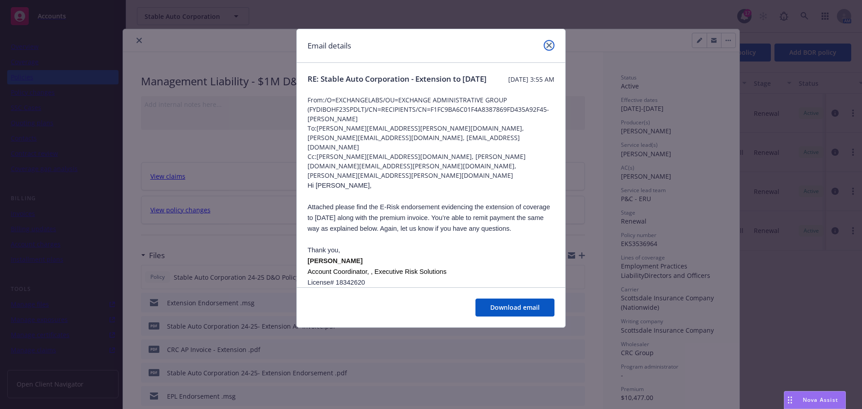
click at [550, 42] on link "close" at bounding box center [549, 45] width 11 height 11
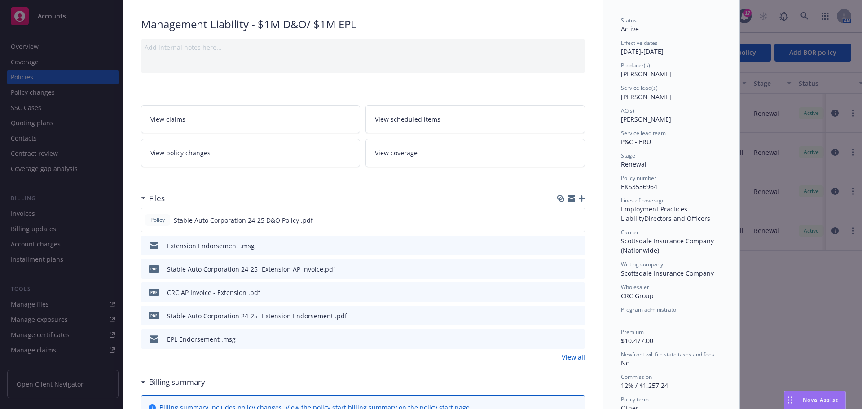
scroll to position [90, 0]
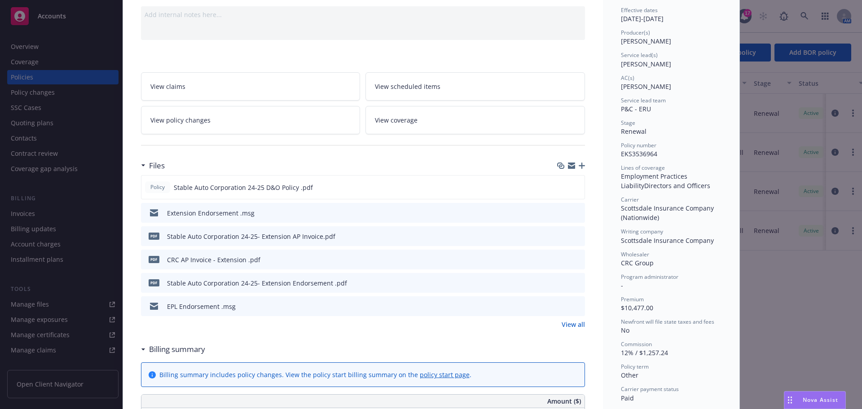
click at [577, 307] on button "preview file" at bounding box center [576, 306] width 10 height 8
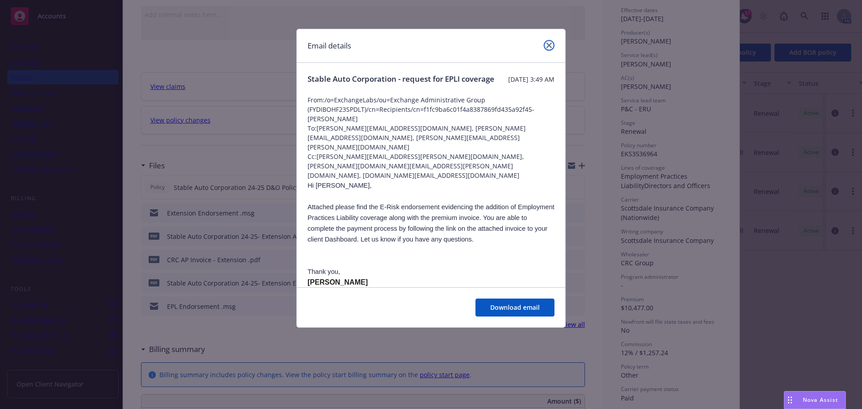
click at [550, 40] on link "close" at bounding box center [549, 45] width 11 height 11
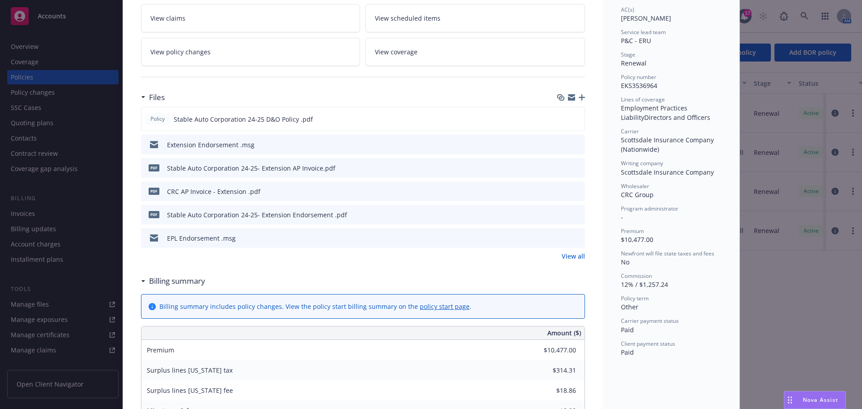
scroll to position [0, 0]
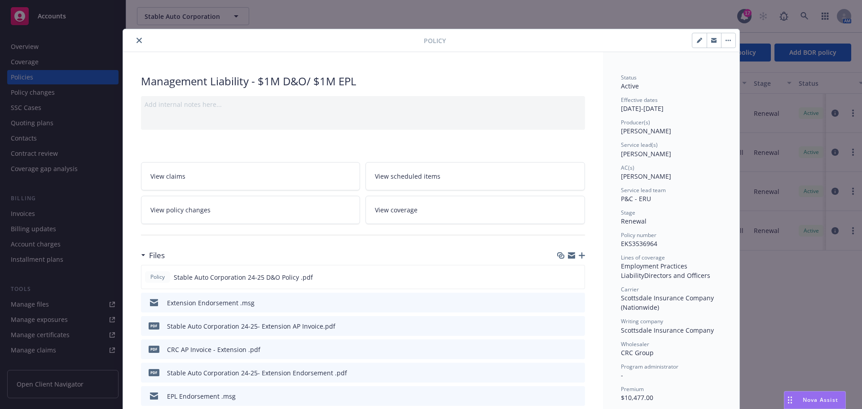
click at [137, 39] on icon "close" at bounding box center [138, 40] width 5 height 5
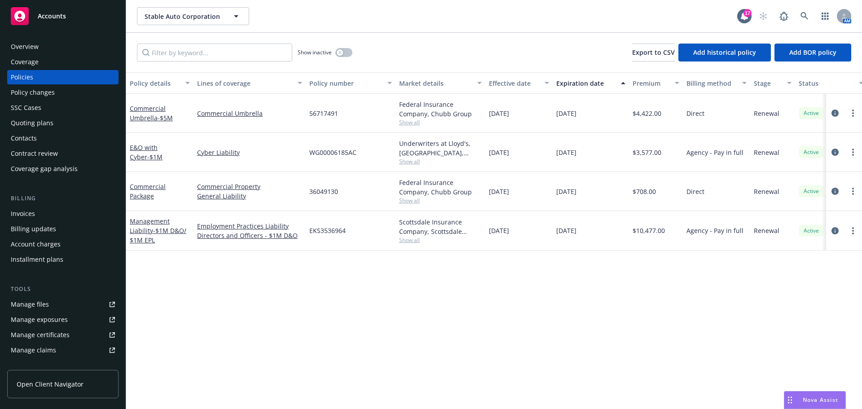
click at [38, 123] on div "Quoting plans" at bounding box center [32, 123] width 43 height 14
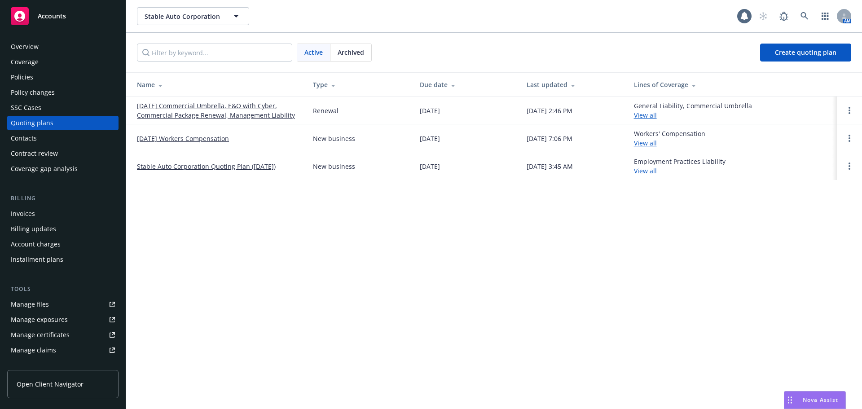
click at [355, 54] on span "Archived" at bounding box center [351, 52] width 26 height 9
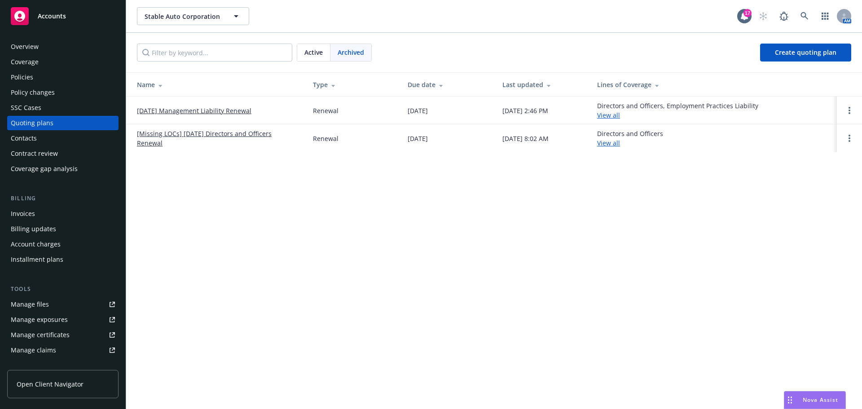
click at [218, 110] on link "09/30/25 Management Liability Renewal" at bounding box center [194, 110] width 114 height 9
